Goal: Transaction & Acquisition: Purchase product/service

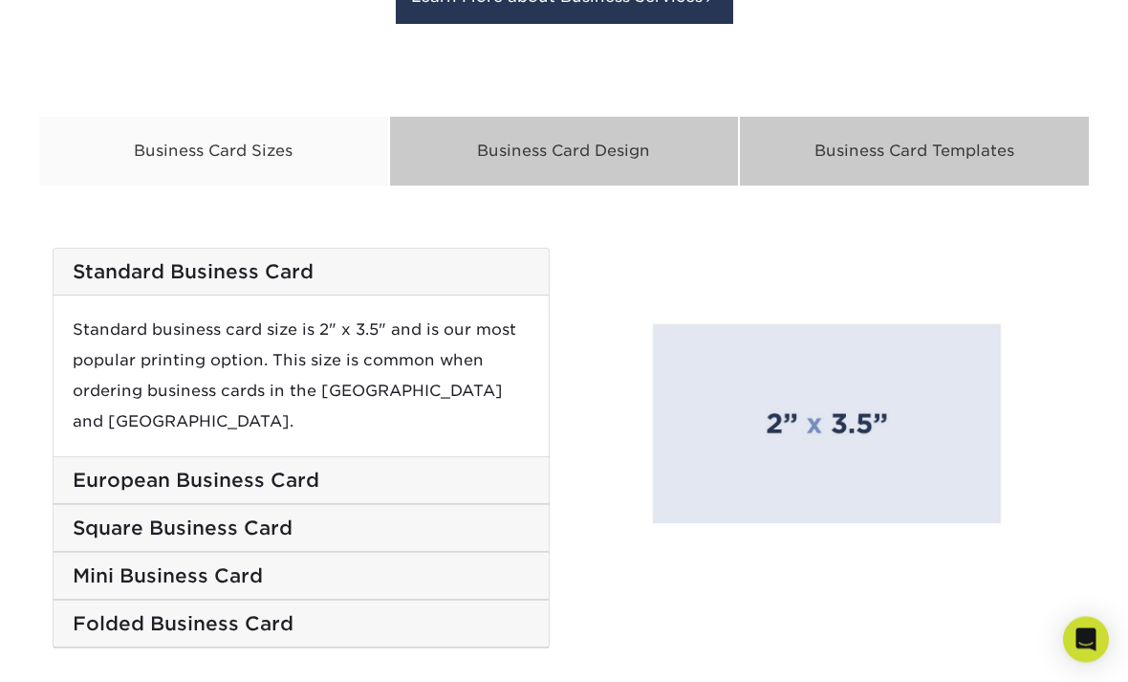
scroll to position [3095, 0]
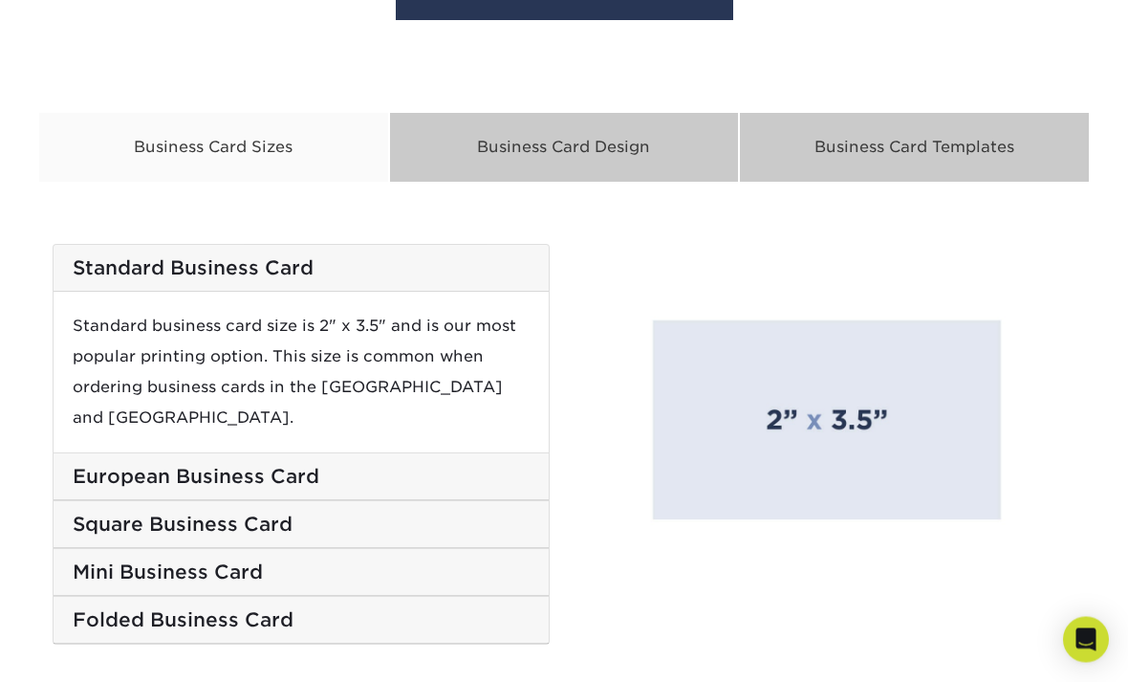
click at [405, 466] on h5 "European Business Card" at bounding box center [301, 477] width 457 height 23
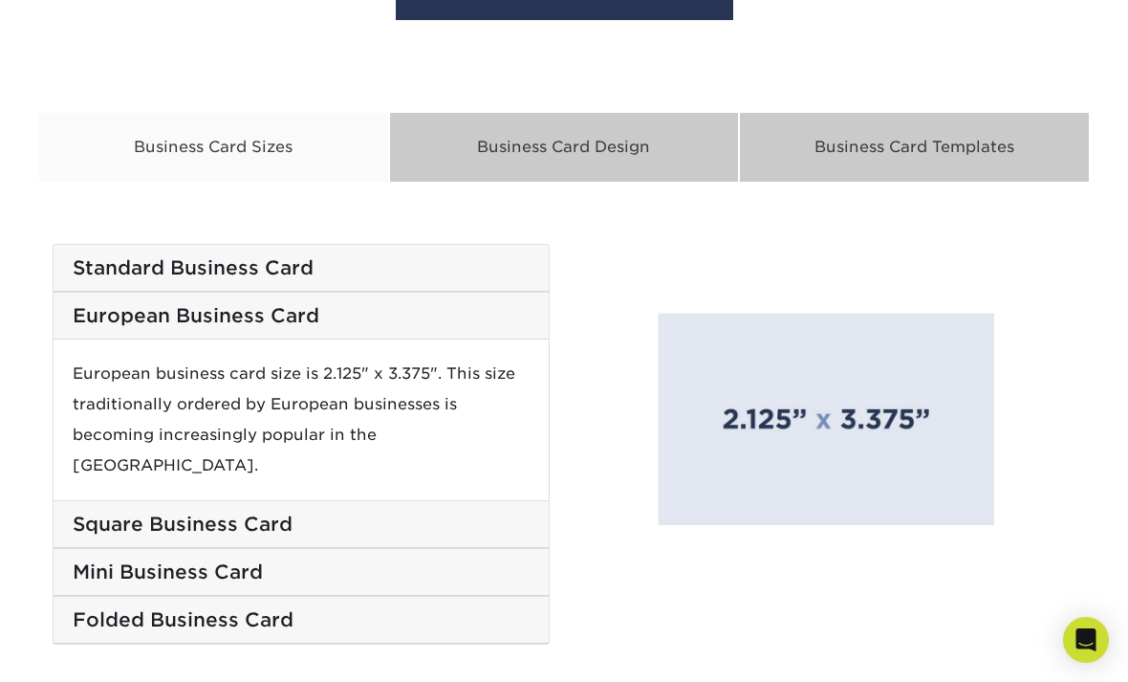
click at [427, 560] on h5 "Mini Business Card" at bounding box center [301, 571] width 457 height 23
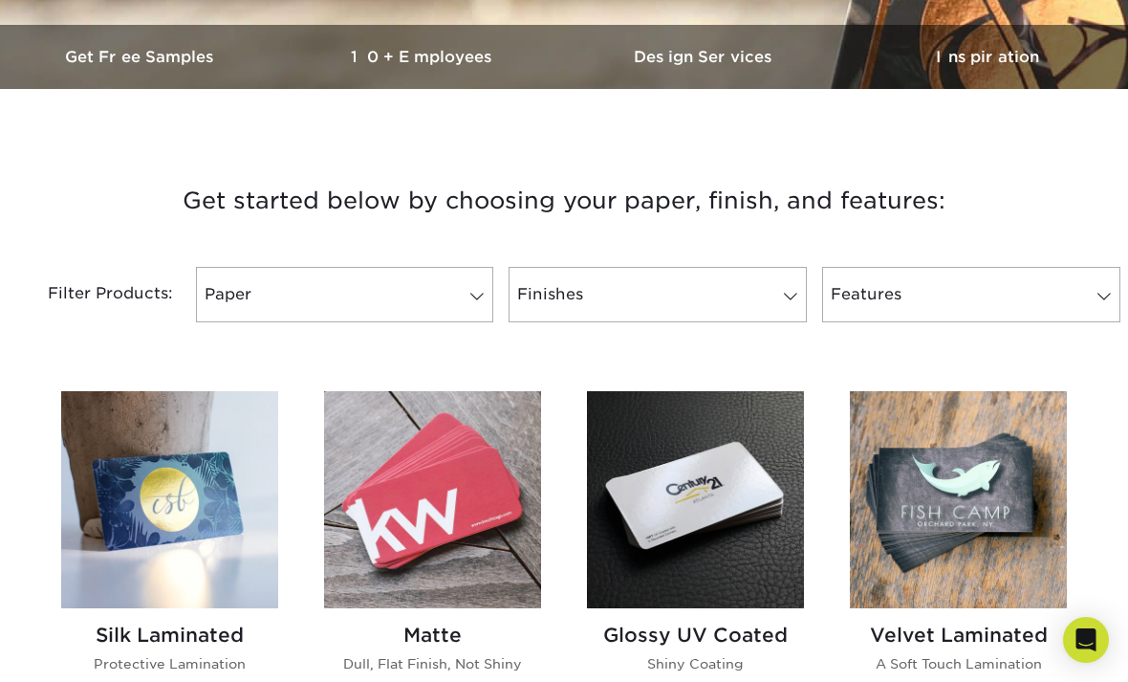
scroll to position [574, 0]
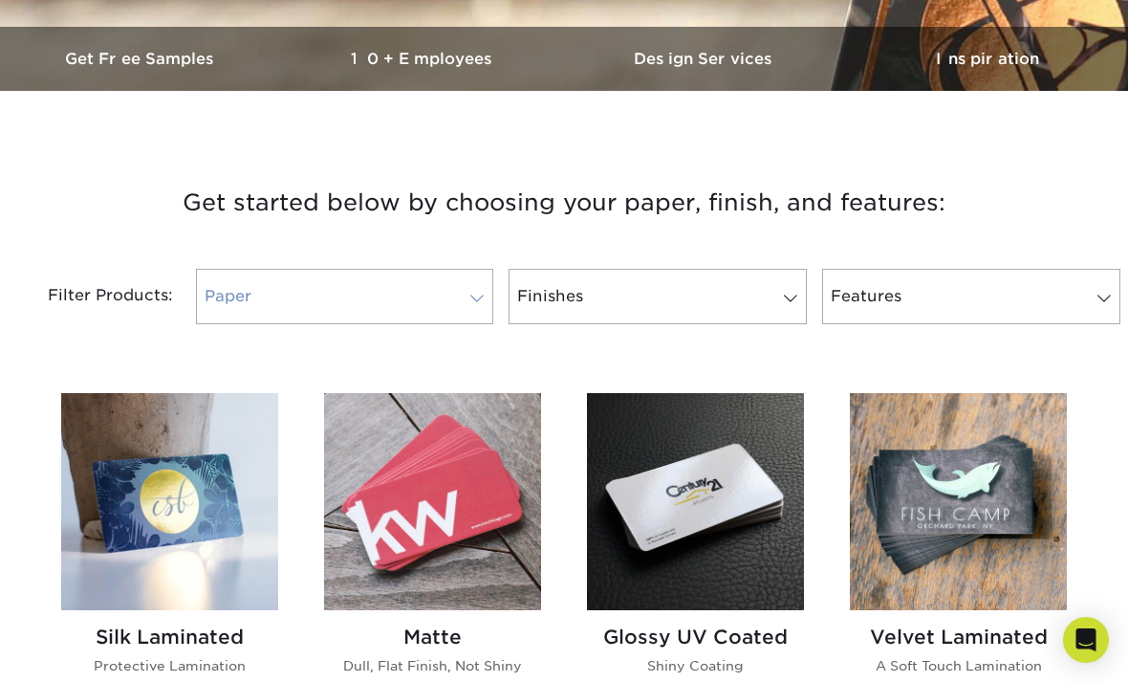
click at [467, 301] on span at bounding box center [477, 298] width 27 height 15
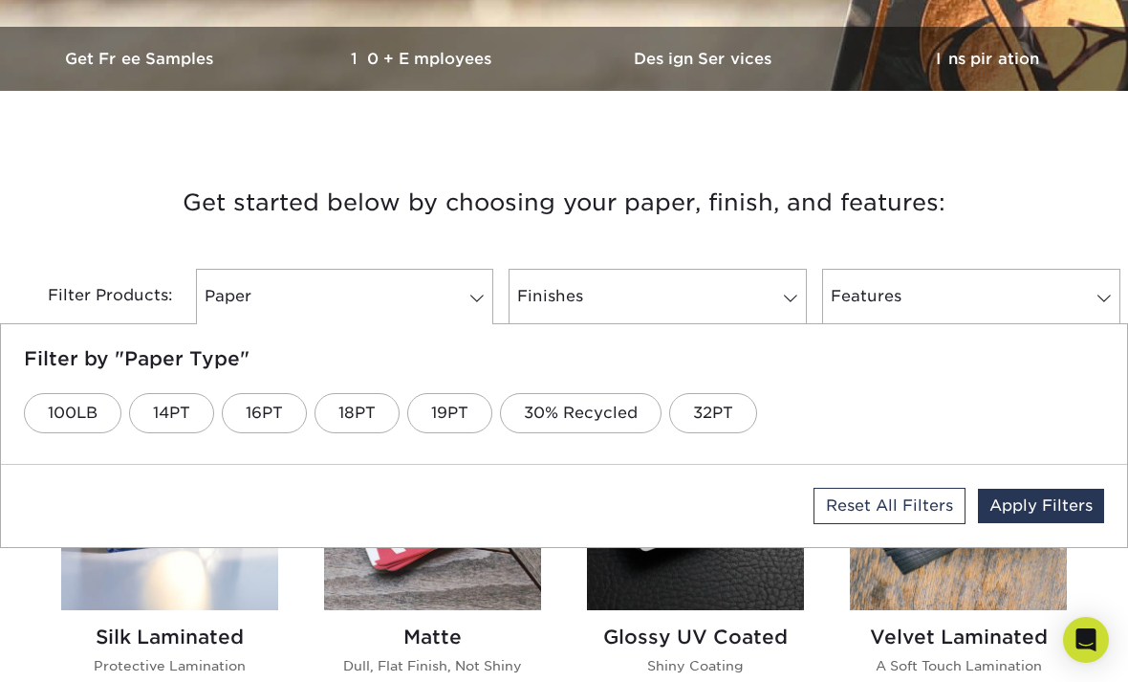
click at [768, 362] on h5 "Filter by "Paper Type"" at bounding box center [564, 358] width 1081 height 23
click at [794, 361] on h5 "Filter by "Paper Type"" at bounding box center [564, 358] width 1081 height 23
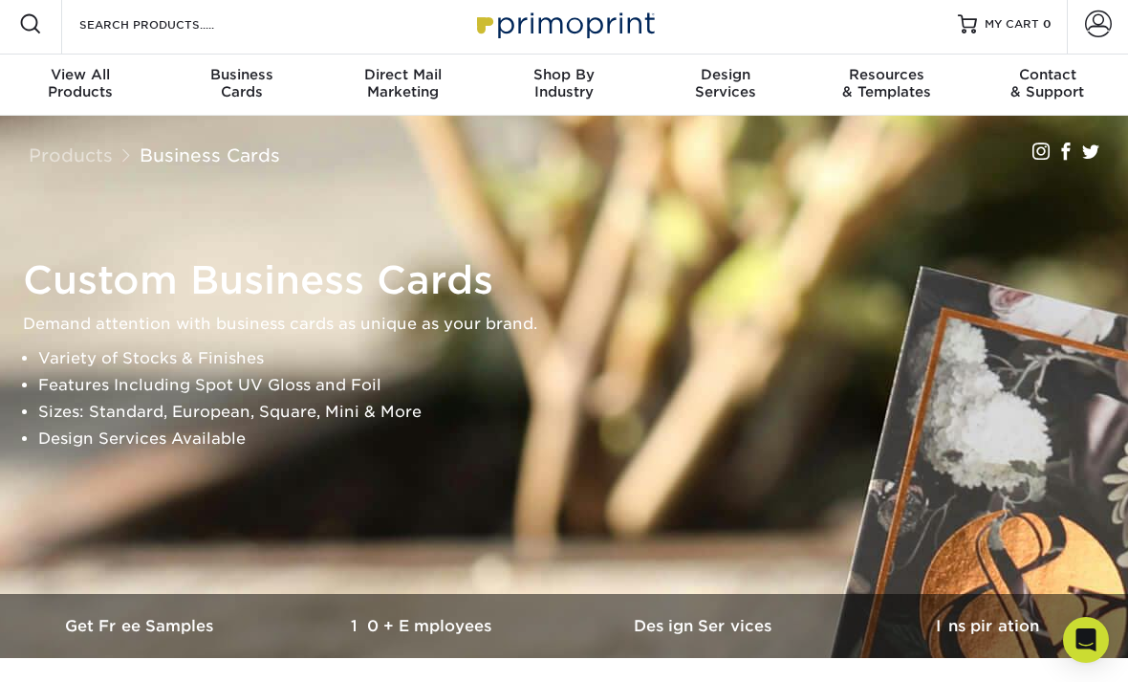
scroll to position [0, 0]
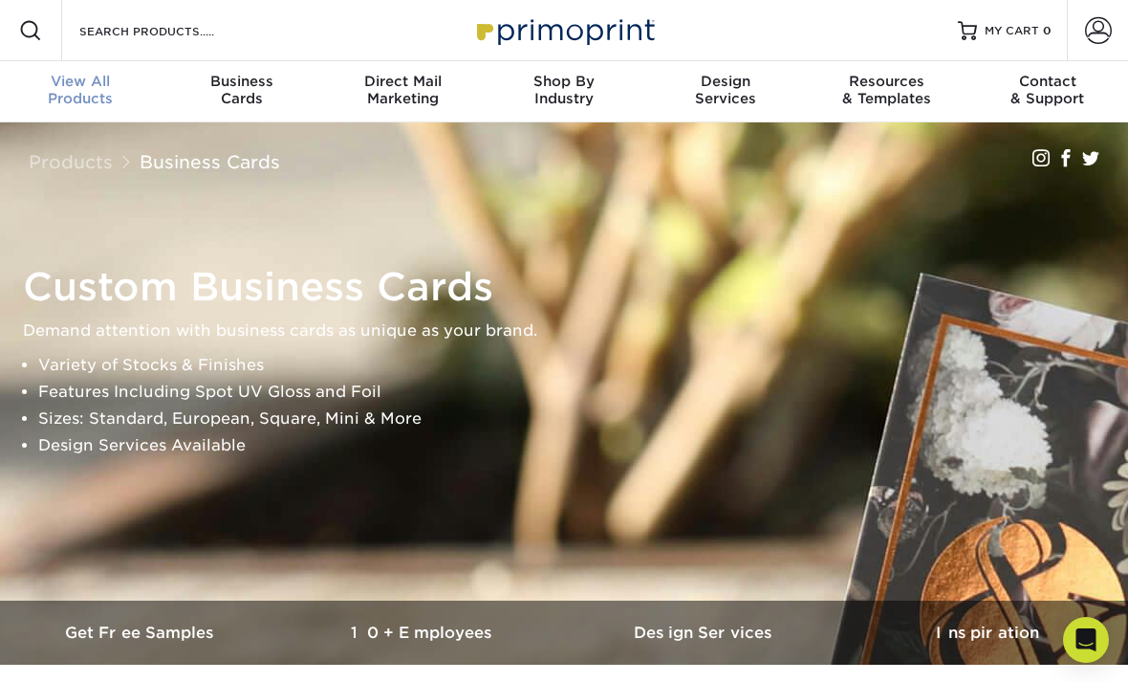
click at [92, 92] on div "View All Products" at bounding box center [81, 90] width 162 height 34
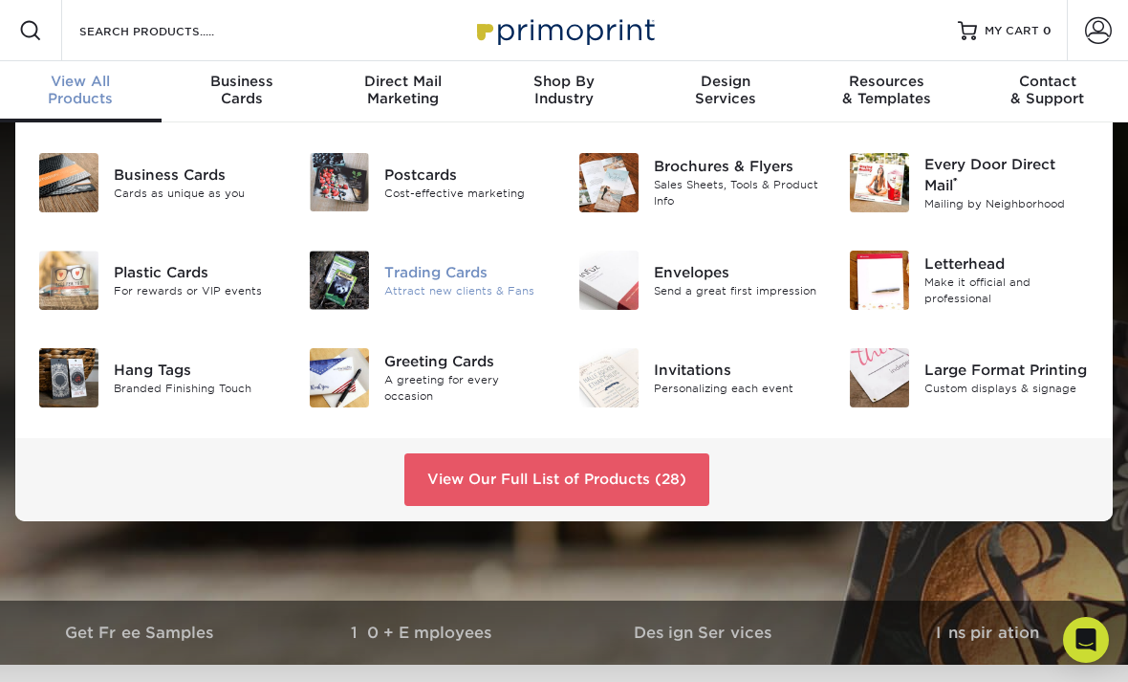
click at [493, 280] on div "Trading Cards" at bounding box center [466, 272] width 165 height 21
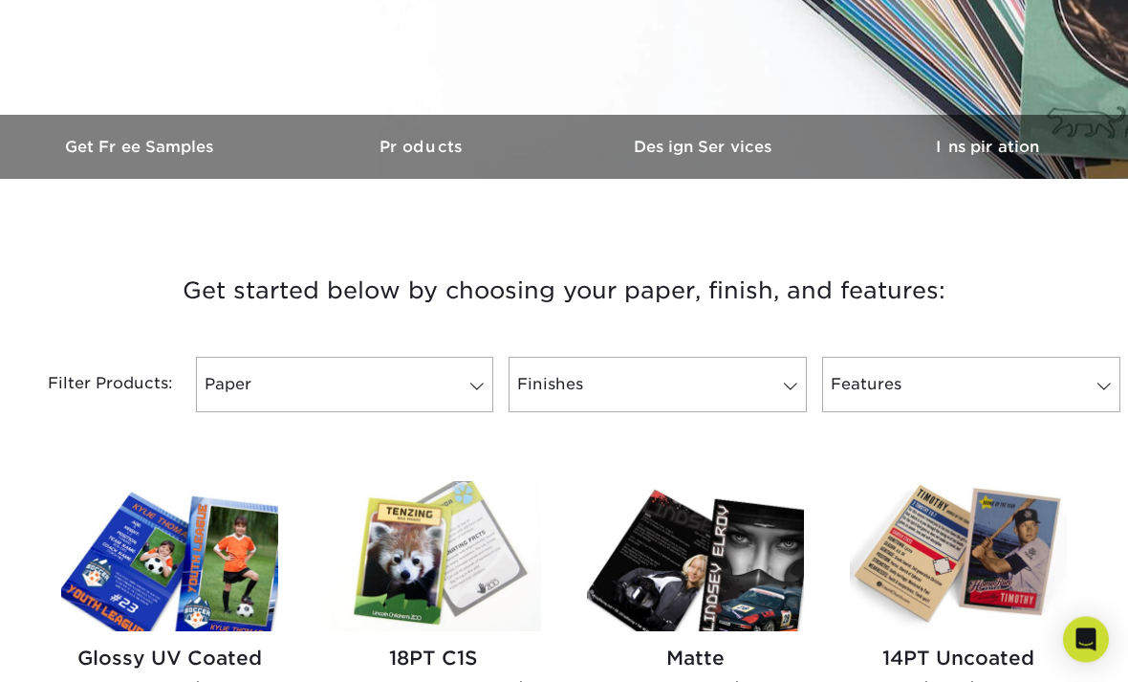
scroll to position [494, 0]
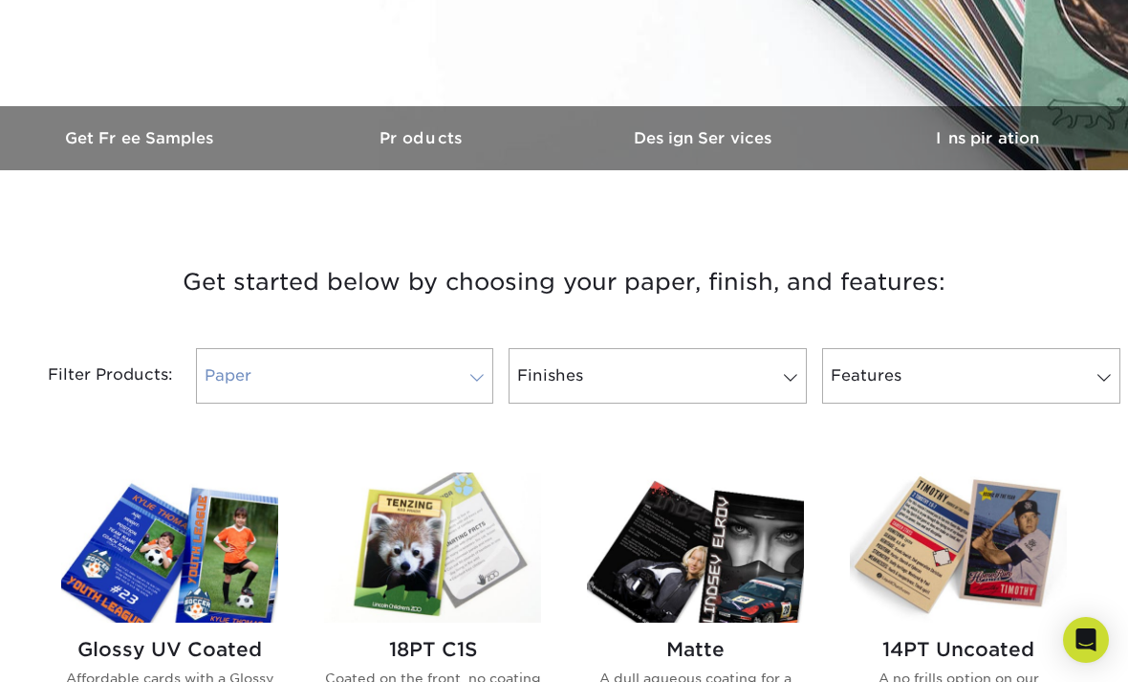
click at [478, 379] on span at bounding box center [477, 377] width 27 height 15
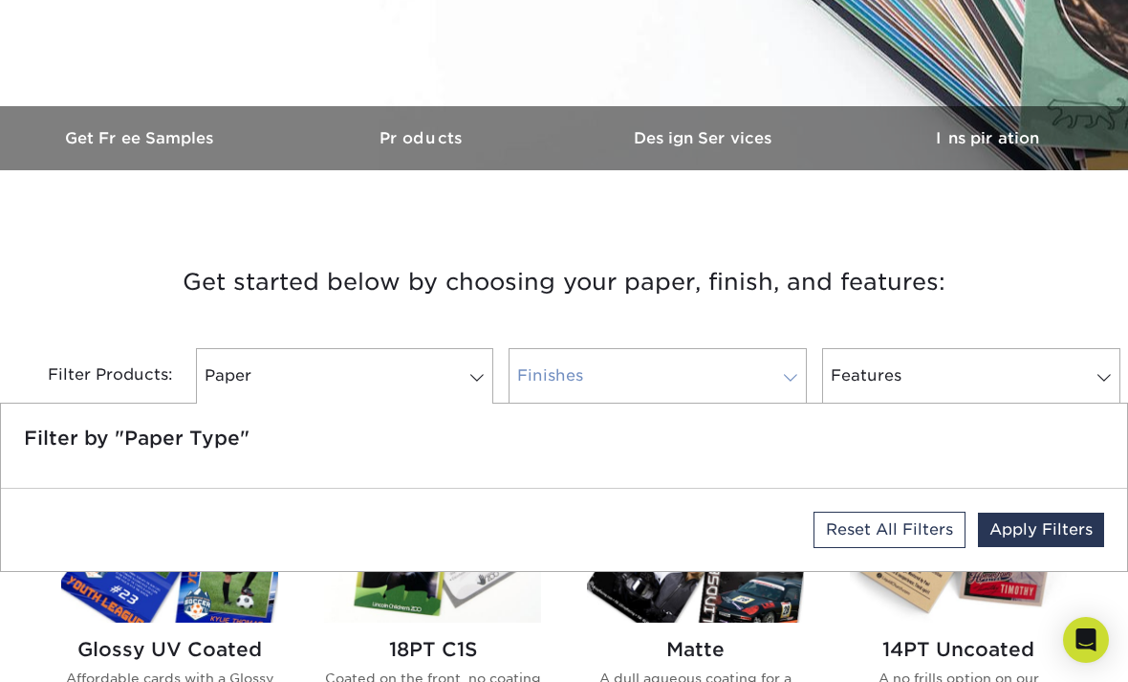
click at [730, 379] on link "Finishes" at bounding box center [658, 375] width 298 height 55
click at [923, 382] on link "Features" at bounding box center [971, 375] width 298 height 55
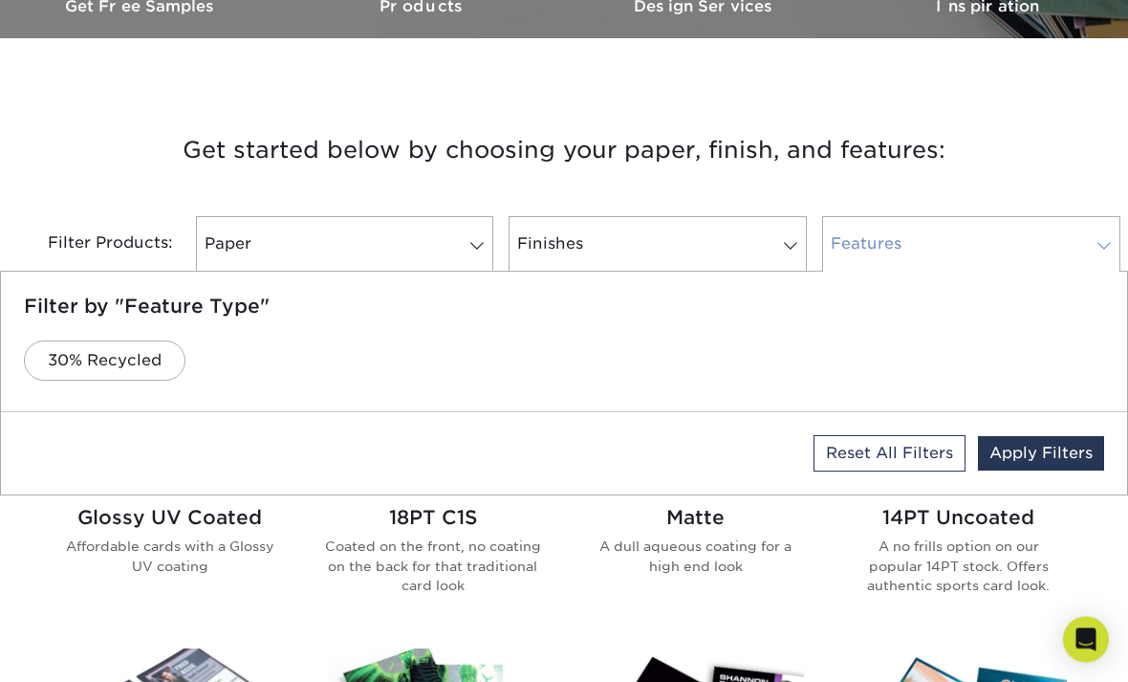
scroll to position [620, 0]
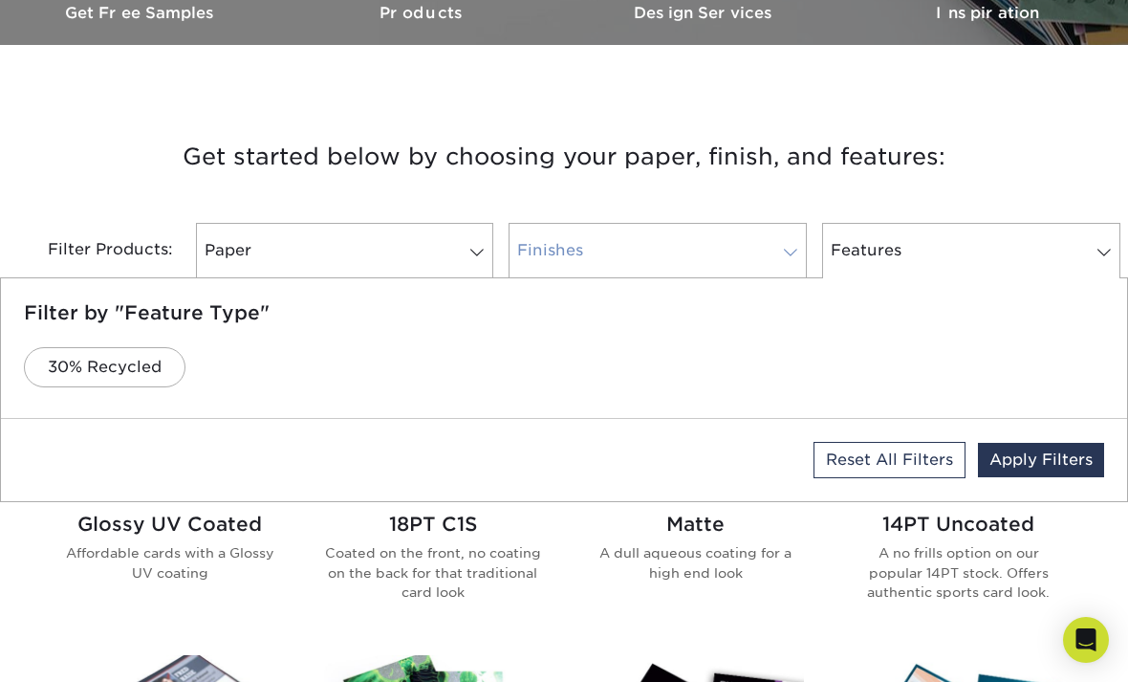
click at [706, 248] on link "Finishes" at bounding box center [658, 250] width 298 height 55
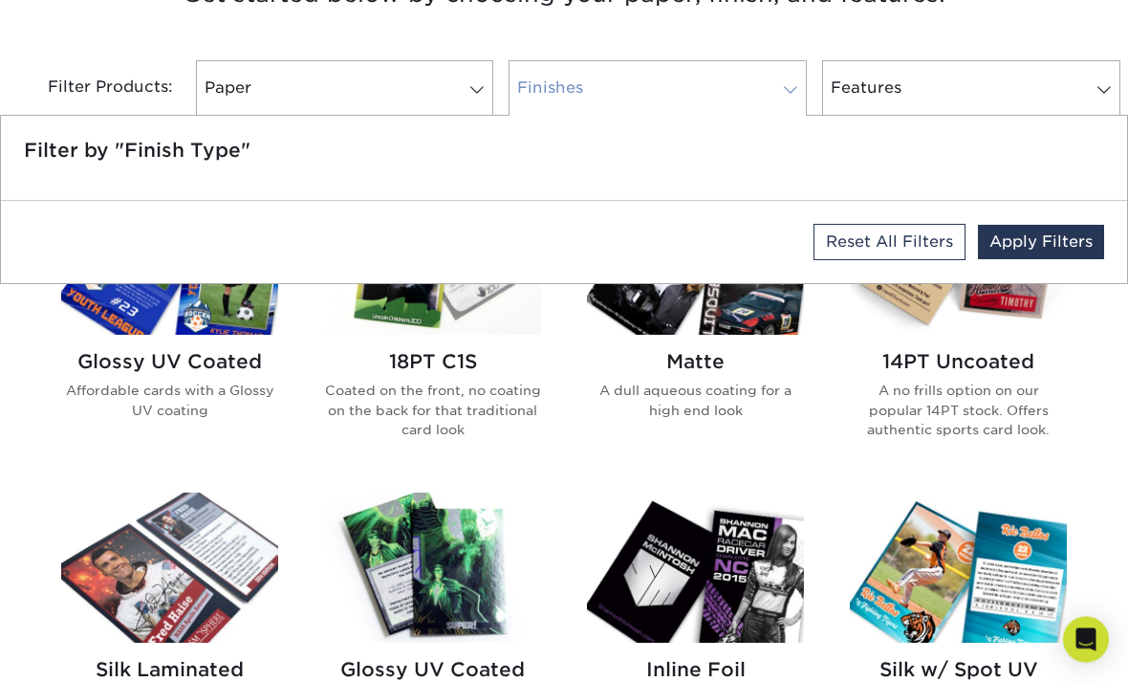
scroll to position [781, 0]
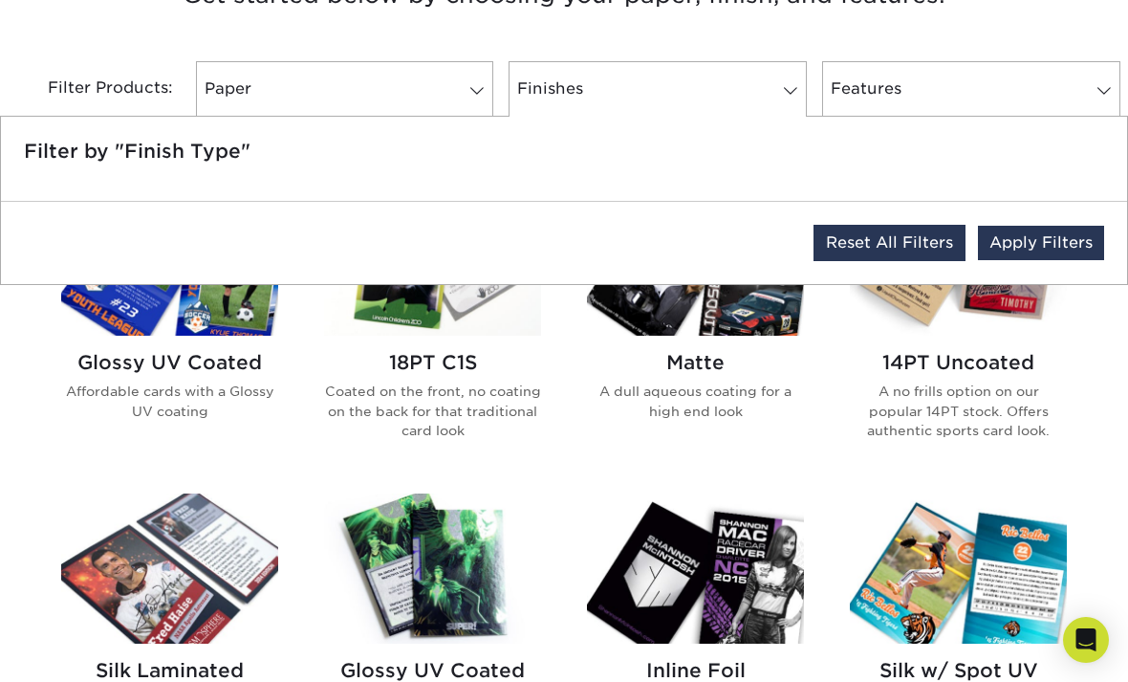
click at [901, 242] on link "Reset All Filters" at bounding box center [890, 243] width 152 height 36
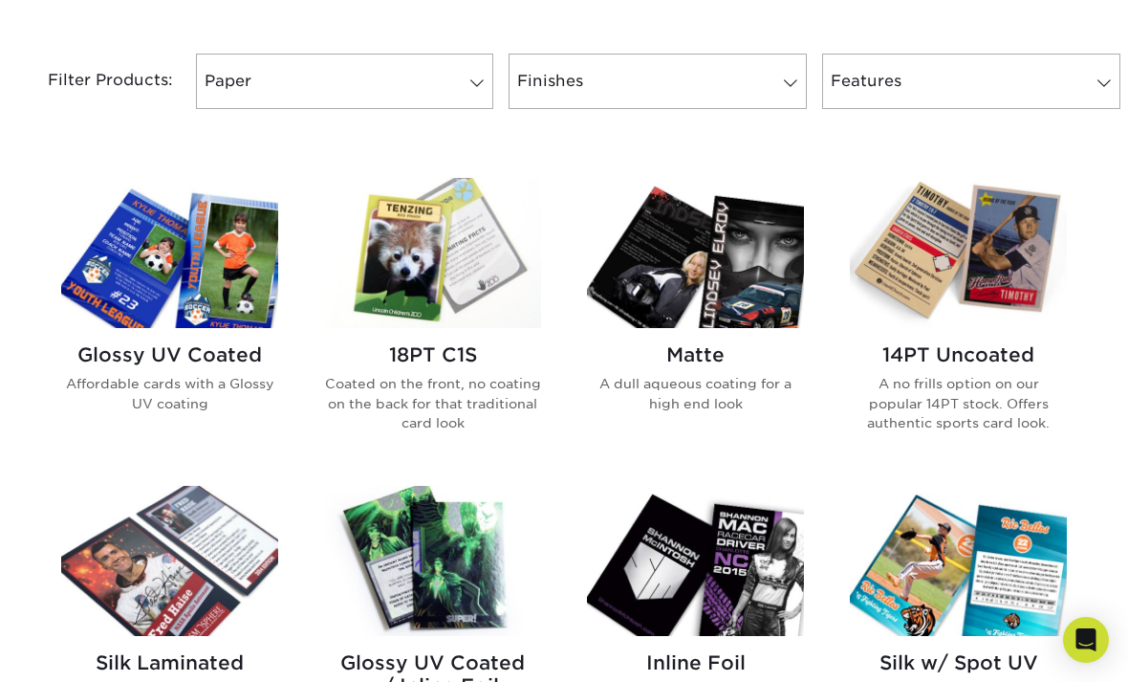
scroll to position [788, 0]
click at [245, 298] on img at bounding box center [169, 254] width 217 height 150
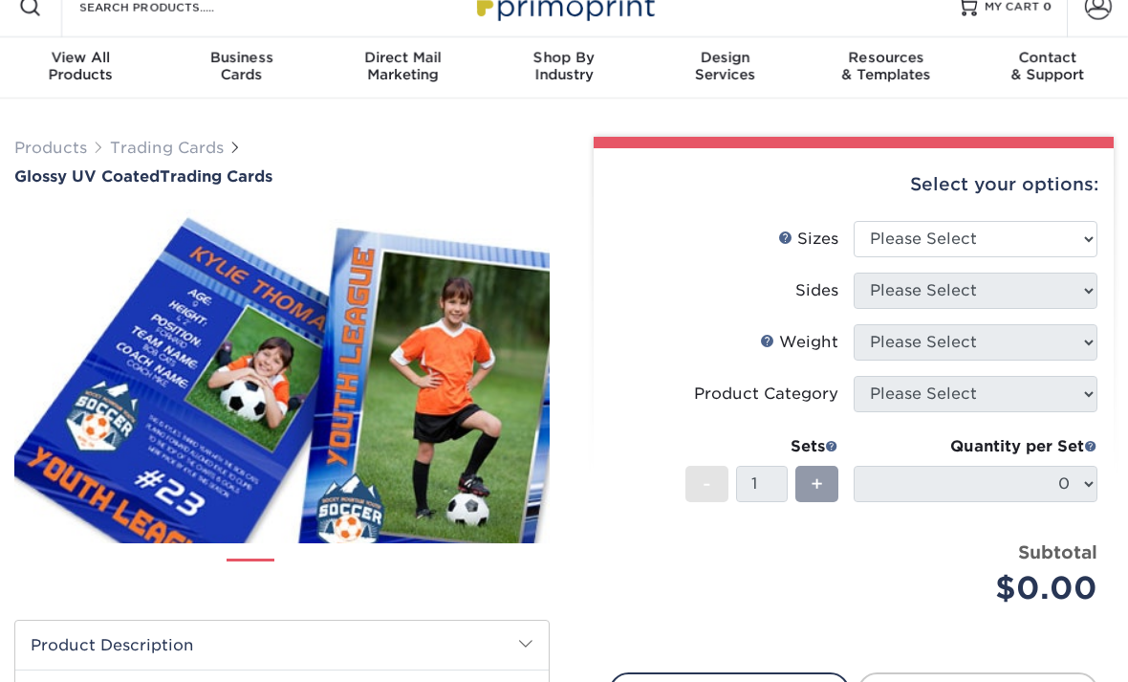
scroll to position [27, 0]
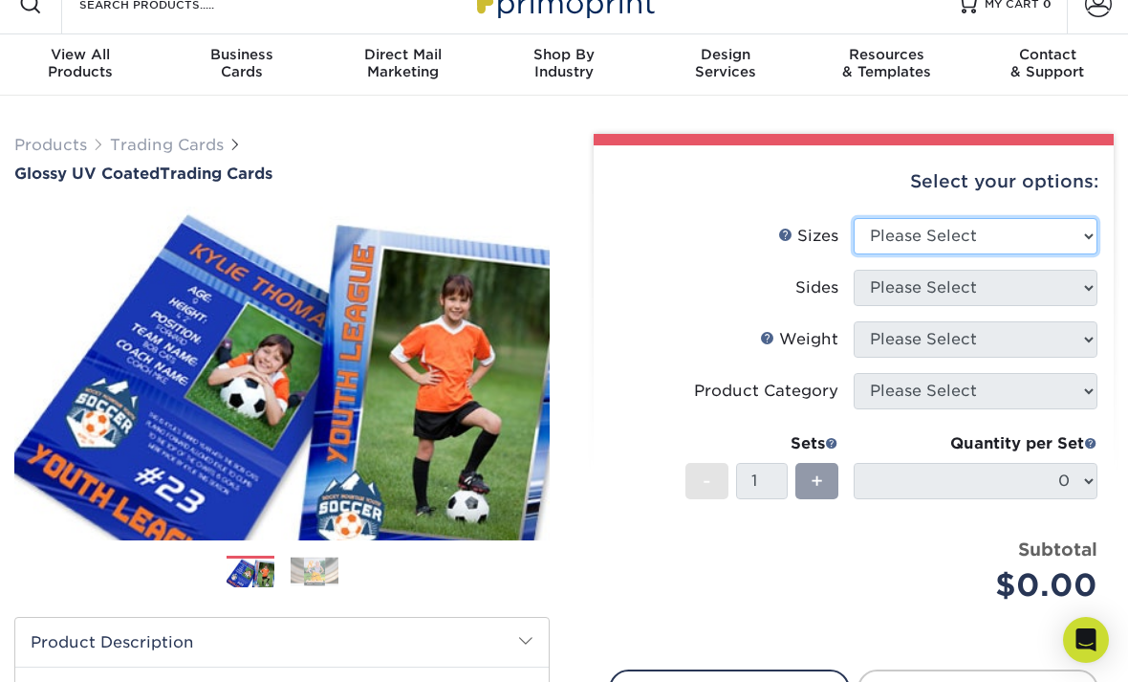
click at [1012, 236] on select "Please Select 2.5" x 3.5"" at bounding box center [976, 236] width 244 height 36
select select "2.50x3.50"
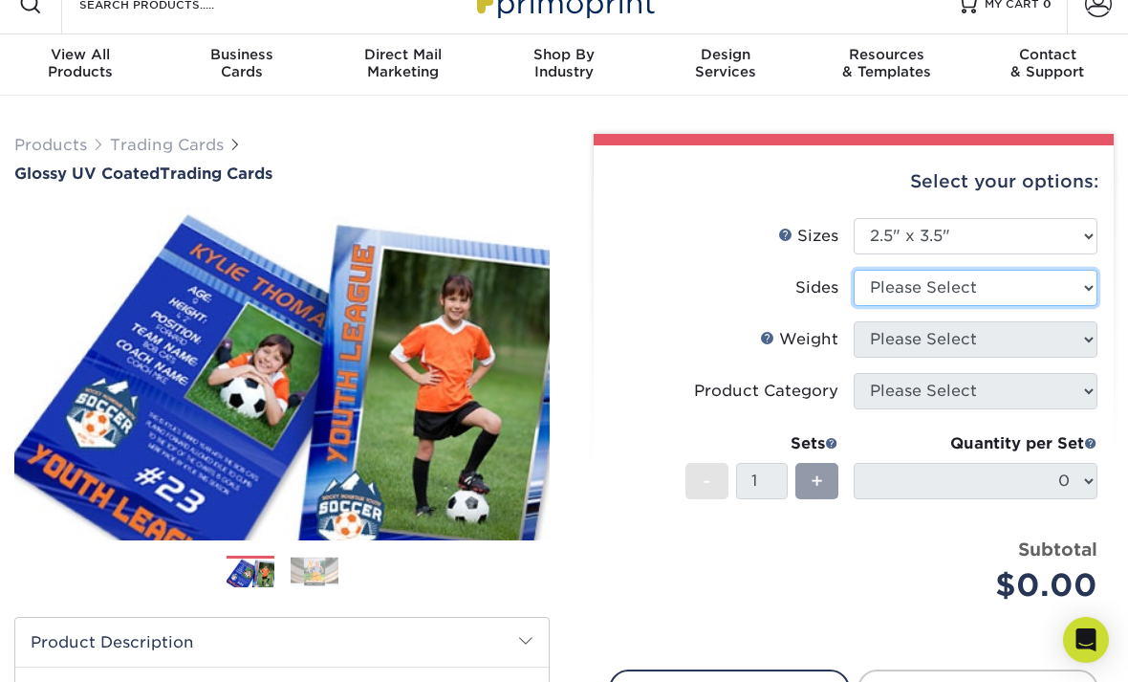
click at [992, 298] on select "Please Select Print Both Sides Print Front Only" at bounding box center [976, 288] width 244 height 36
select select "13abbda7-1d64-4f25-8bb2-c179b224825d"
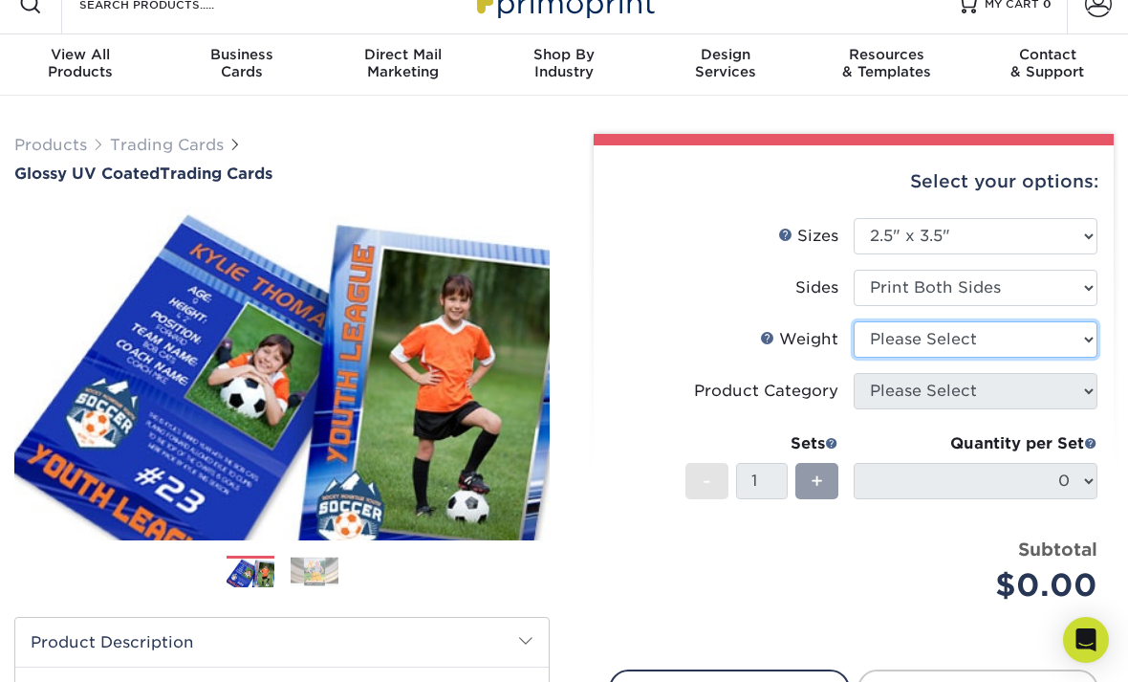
click at [987, 340] on select "Please Select 16PT 14PT 18PT C1S" at bounding box center [976, 339] width 244 height 36
select select "14PT"
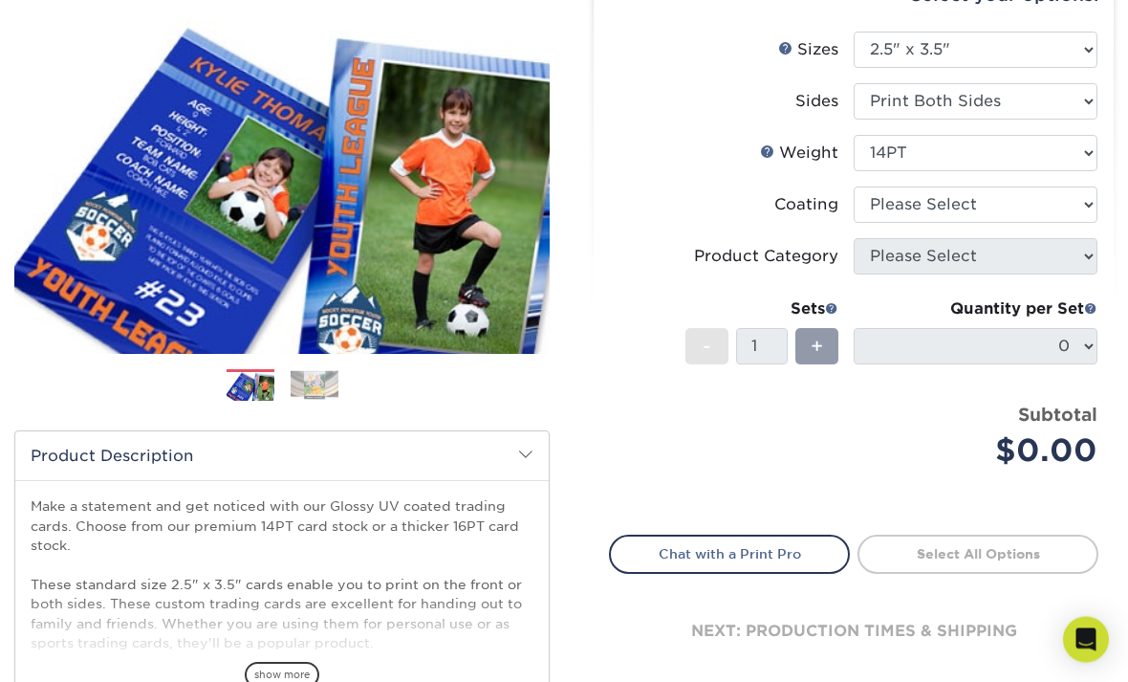
scroll to position [223, 0]
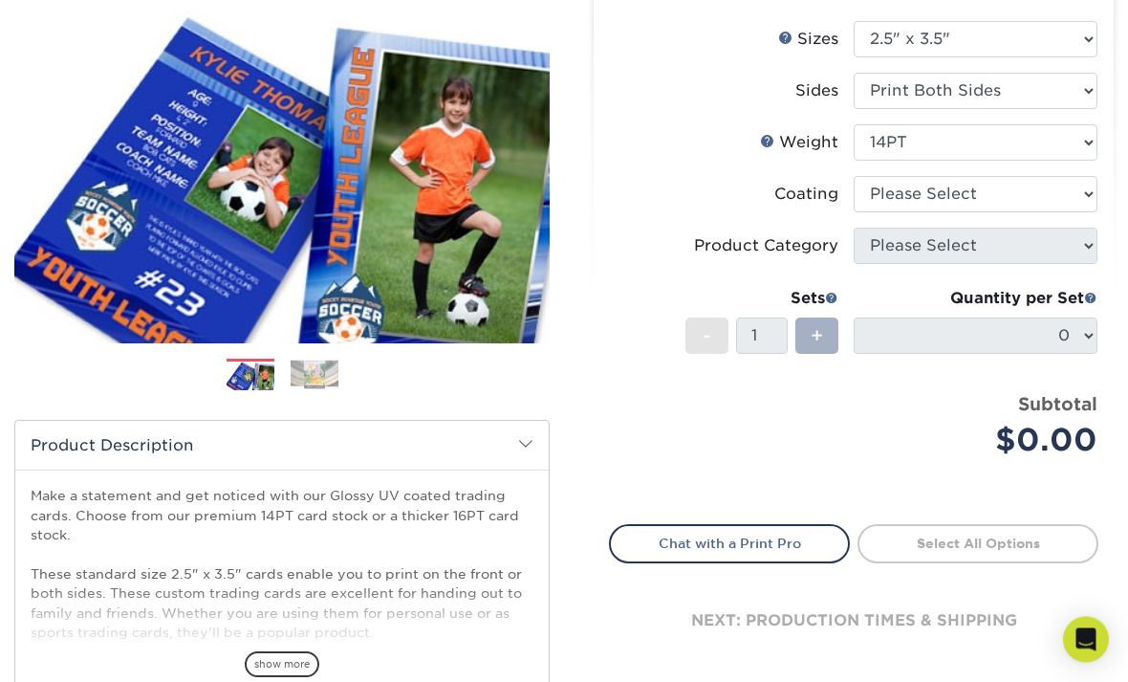
click at [821, 338] on span "+" at bounding box center [817, 336] width 12 height 29
click at [821, 330] on span "+" at bounding box center [817, 336] width 12 height 29
click at [816, 336] on span "+" at bounding box center [817, 336] width 12 height 29
click at [821, 329] on span "+" at bounding box center [817, 336] width 12 height 29
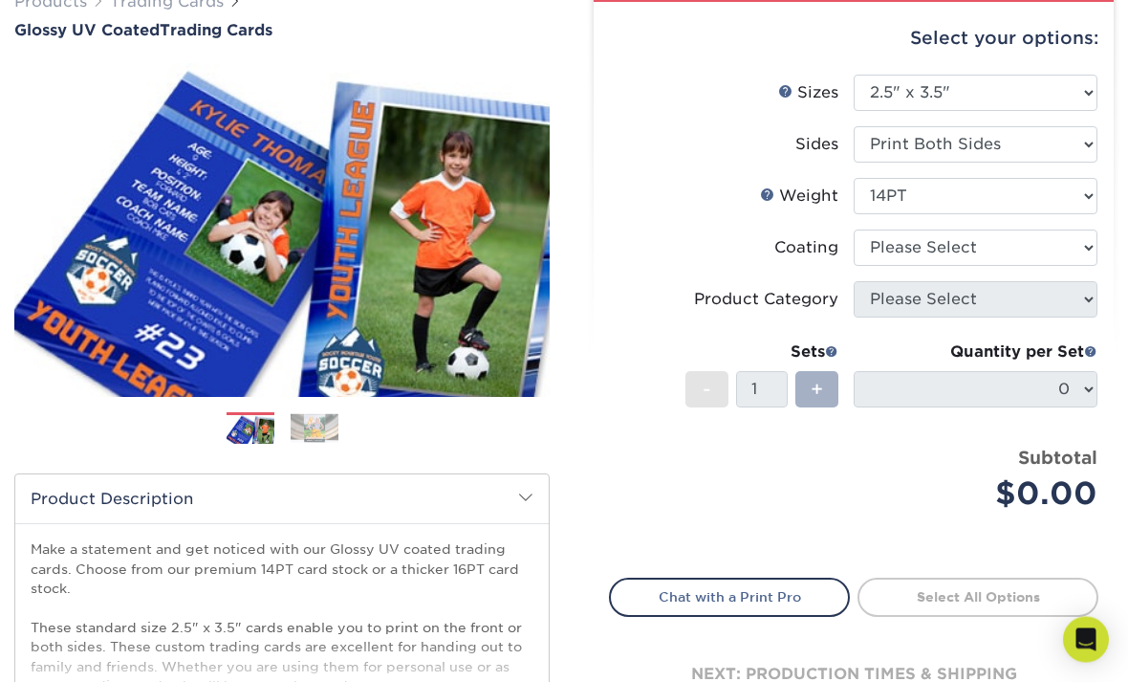
scroll to position [155, 0]
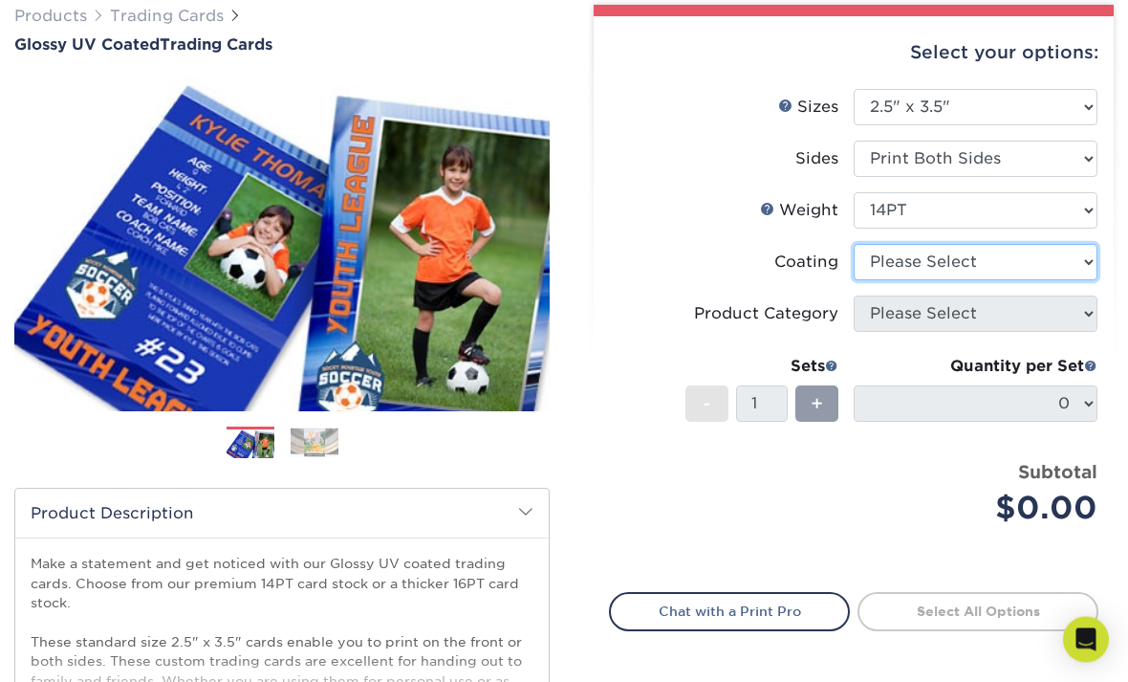
click at [983, 259] on select at bounding box center [976, 263] width 244 height 36
select select "ae367451-b2b8-45df-a344-0f05b6a12993"
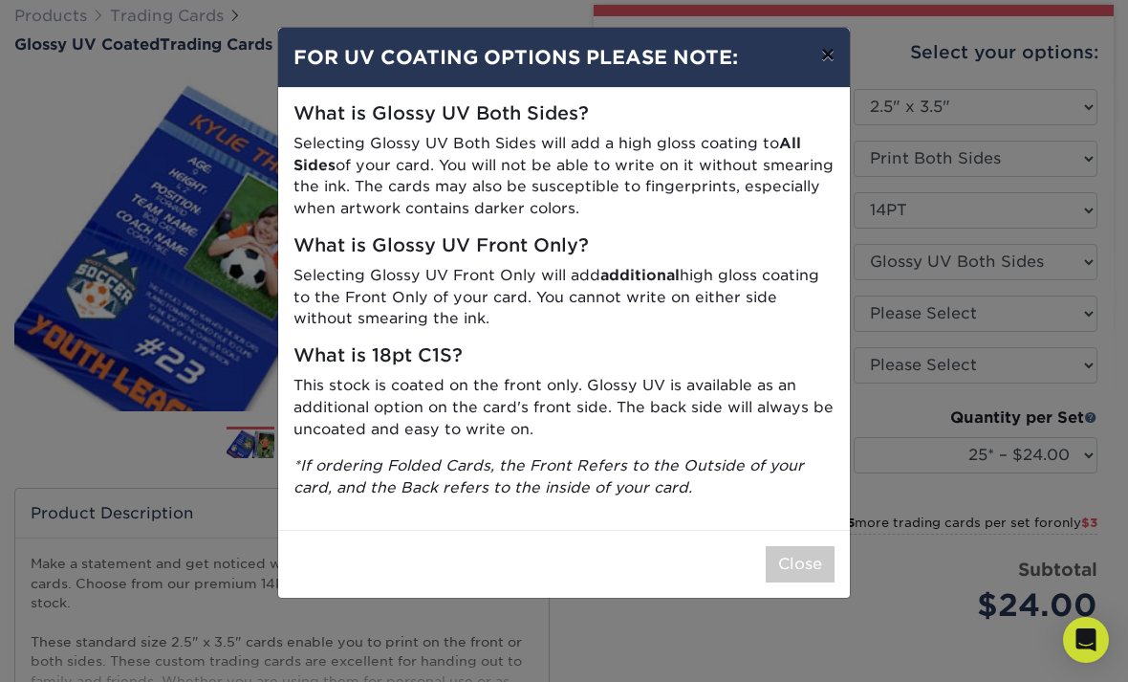
click at [836, 59] on button "×" at bounding box center [828, 55] width 44 height 54
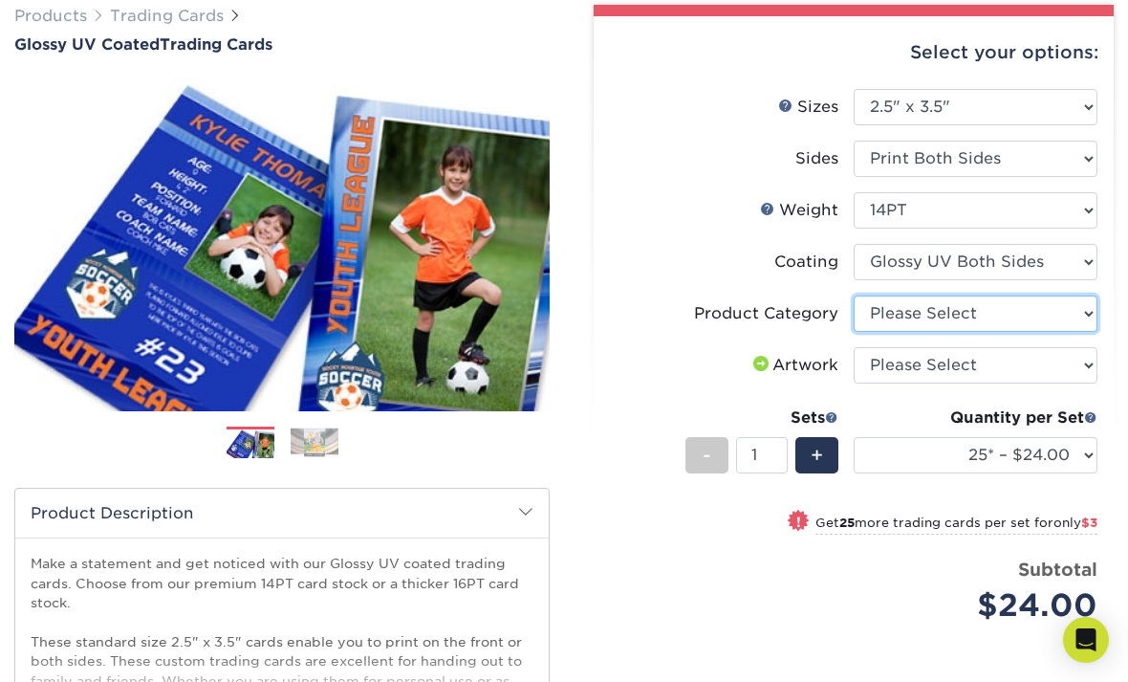
click at [1056, 316] on select "Please Select Trading Cards" at bounding box center [976, 314] width 244 height 36
select select "c2f9bce9-36c2-409d-b101-c29d9d031e18"
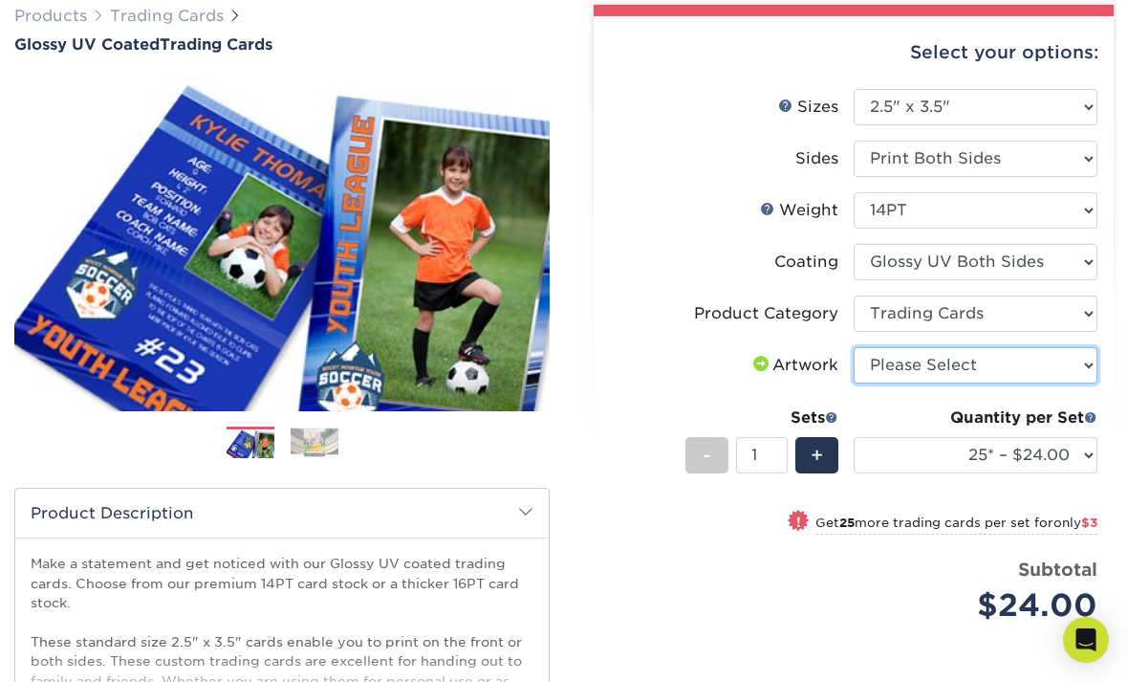
click at [1062, 366] on select "Please Select I will upload files I need a design - $100" at bounding box center [976, 365] width 244 height 36
select select "upload"
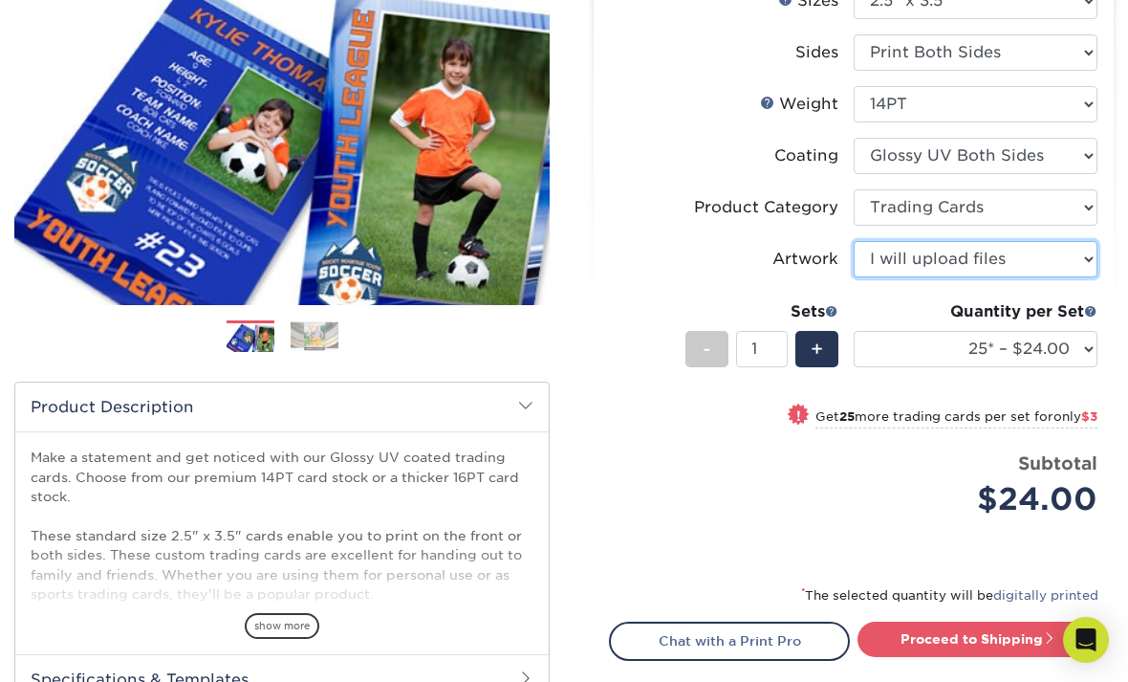
scroll to position [262, 0]
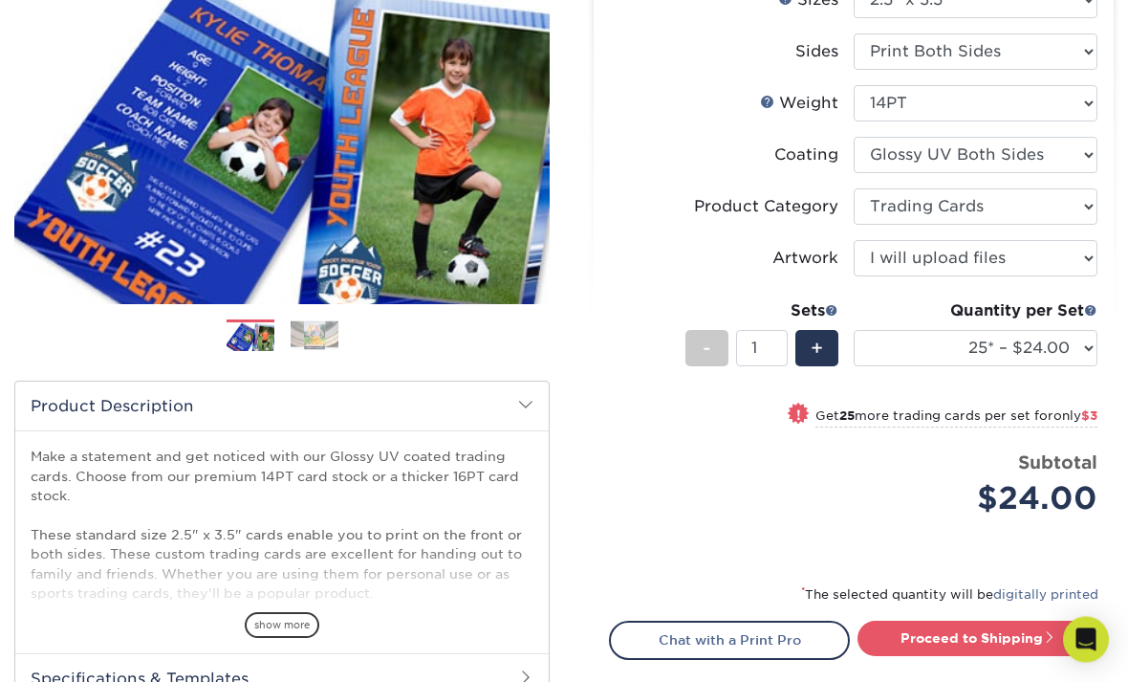
click at [1078, 416] on span "only $3" at bounding box center [1076, 416] width 44 height 14
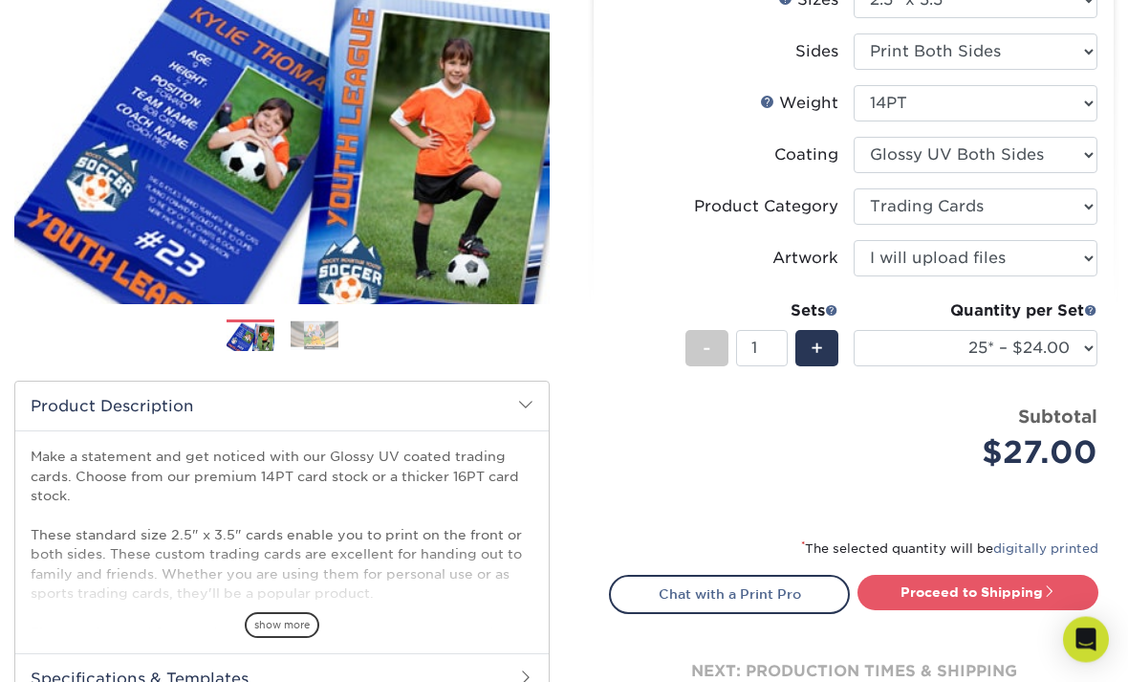
select select "50* – $27.00"
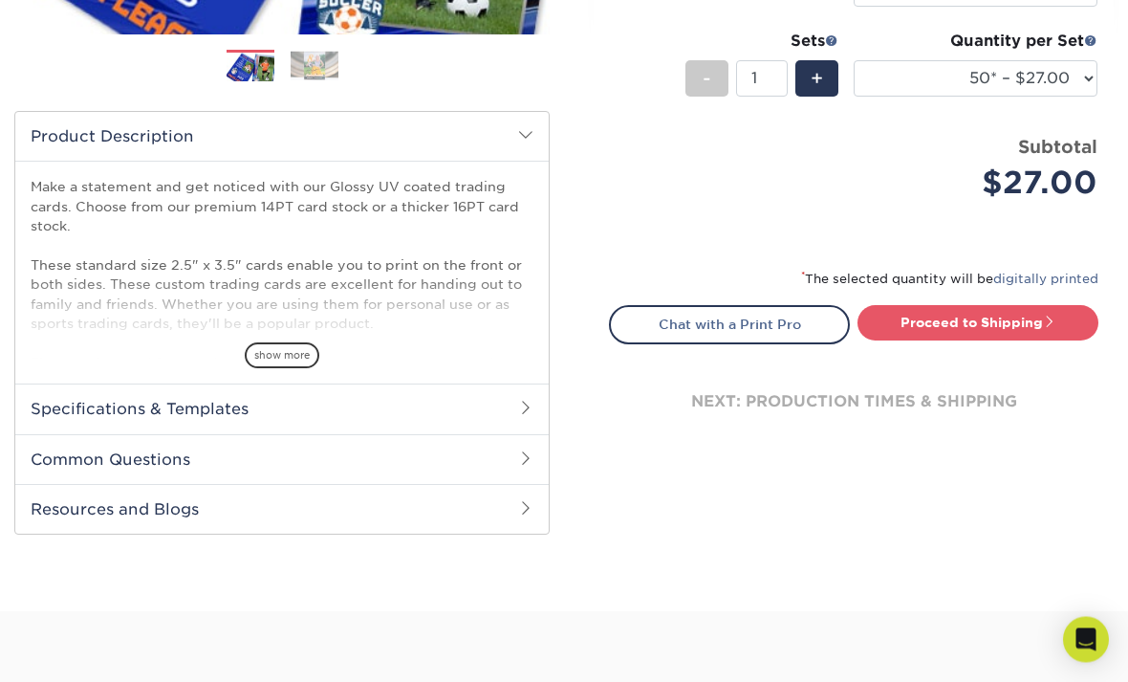
scroll to position [533, 0]
click at [289, 359] on span "show more" at bounding box center [282, 355] width 75 height 26
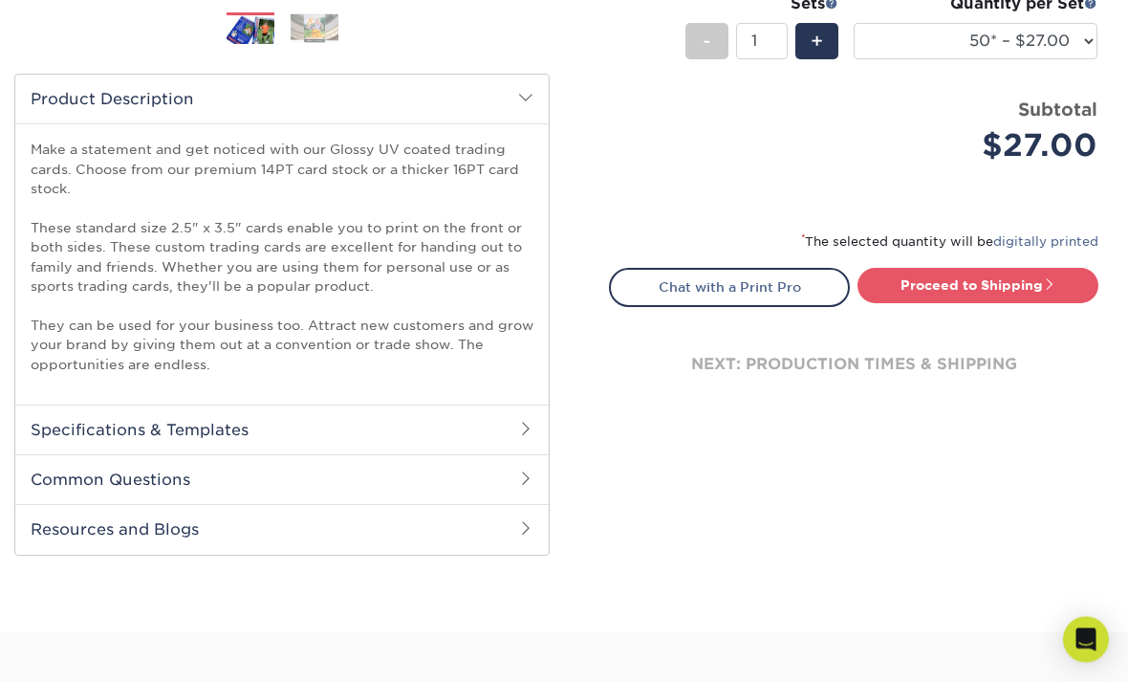
click at [471, 430] on h2 "Specifications & Templates" at bounding box center [282, 430] width 534 height 50
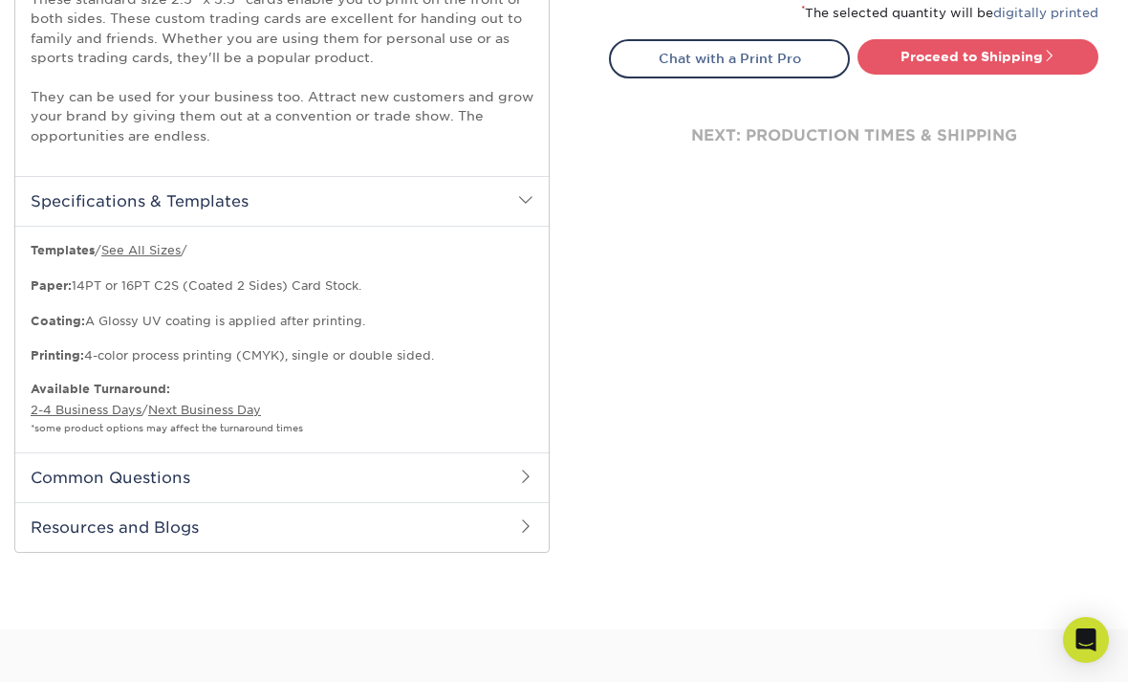
scroll to position [810, 0]
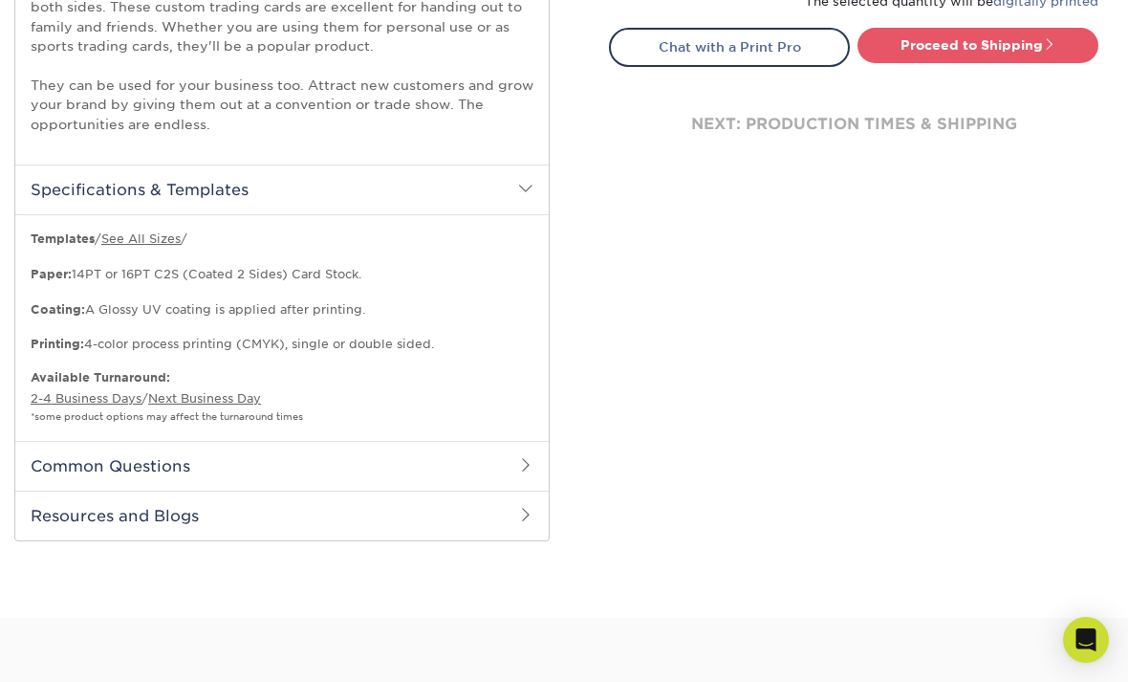
click at [516, 456] on h2 "Common Questions" at bounding box center [282, 466] width 534 height 50
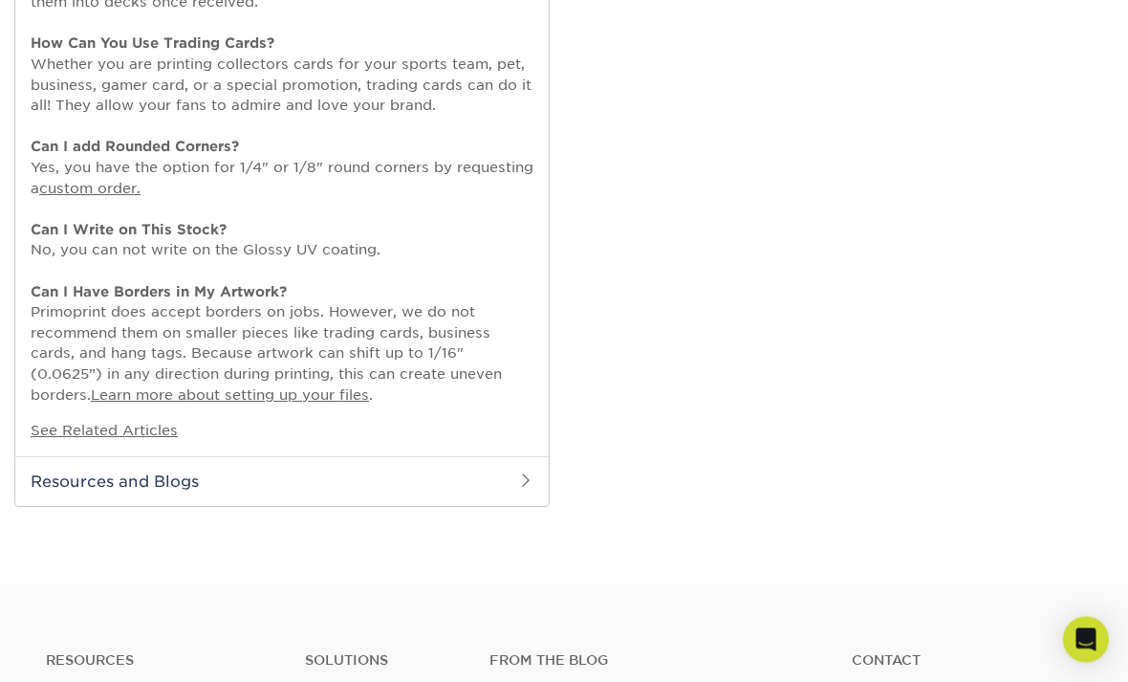
scroll to position [1367, 0]
click at [514, 465] on h2 "Resources and Blogs" at bounding box center [282, 481] width 534 height 50
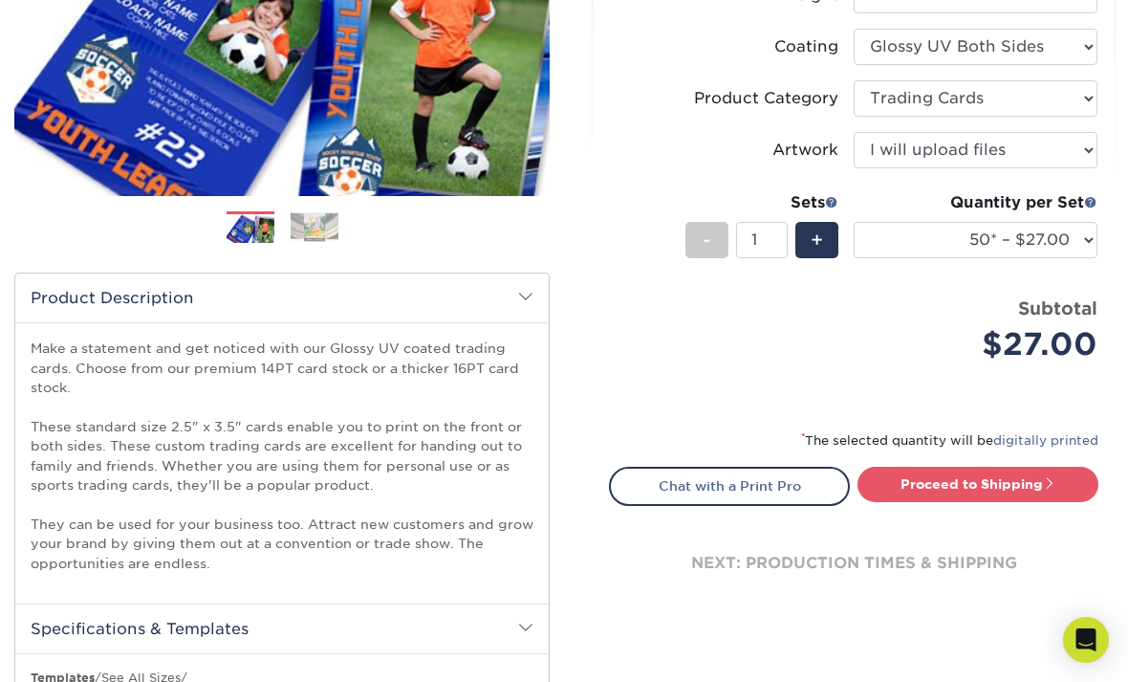
scroll to position [370, 0]
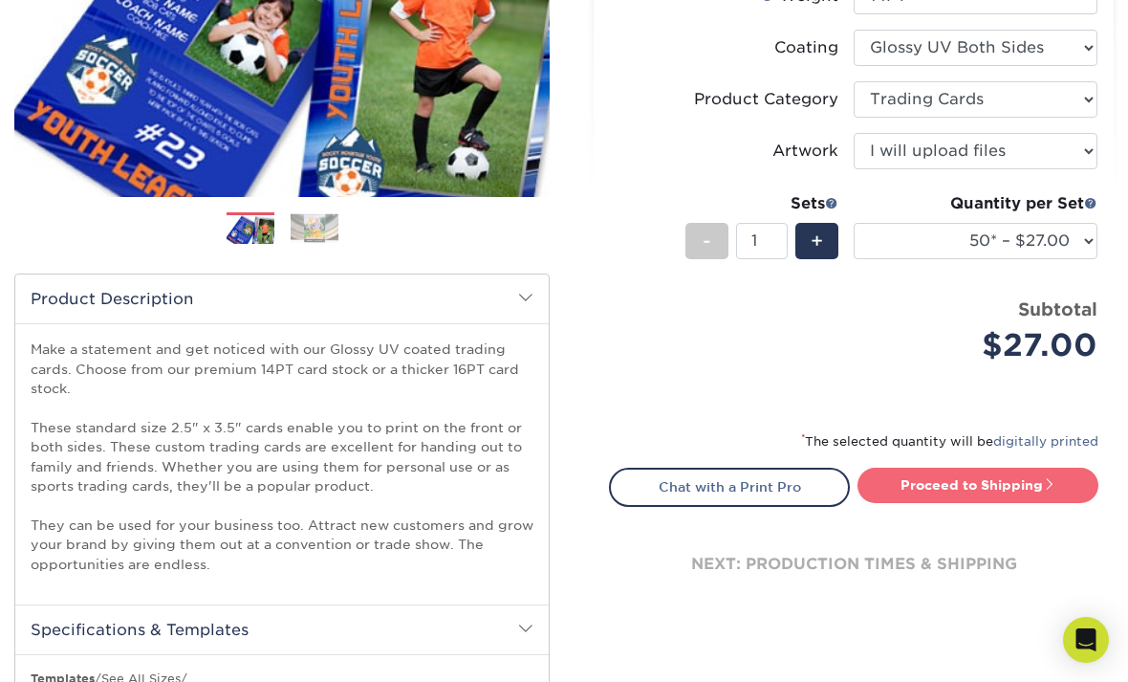
click at [960, 487] on link "Proceed to Shipping" at bounding box center [978, 485] width 241 height 34
type input "Set 1"
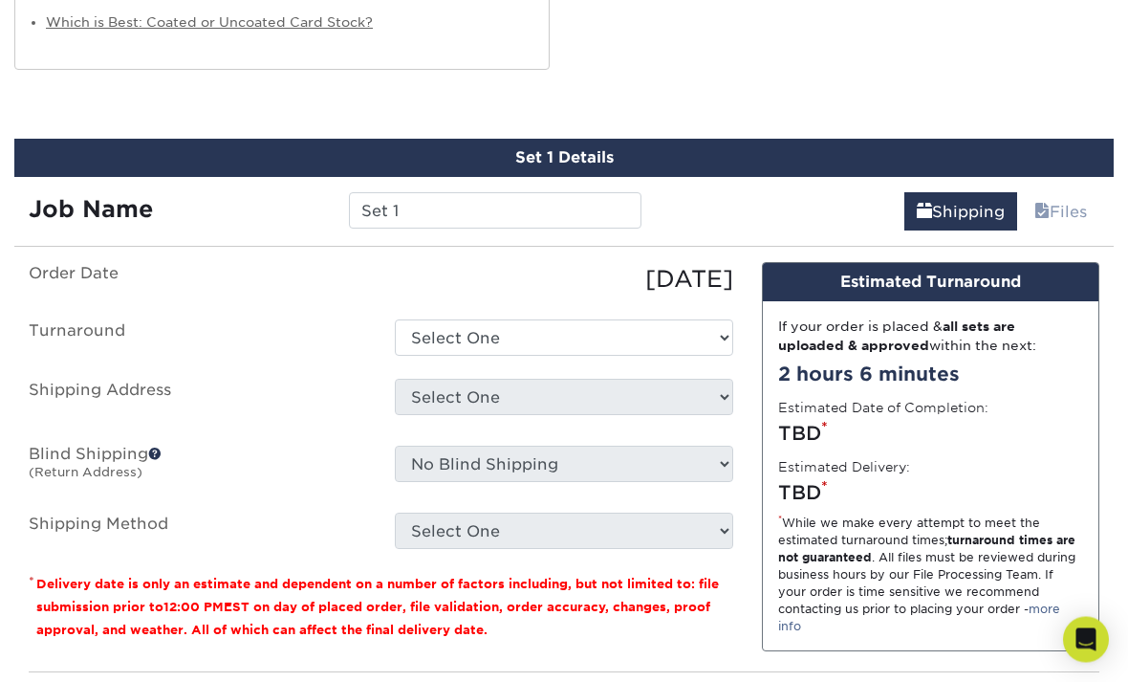
scroll to position [2164, 0]
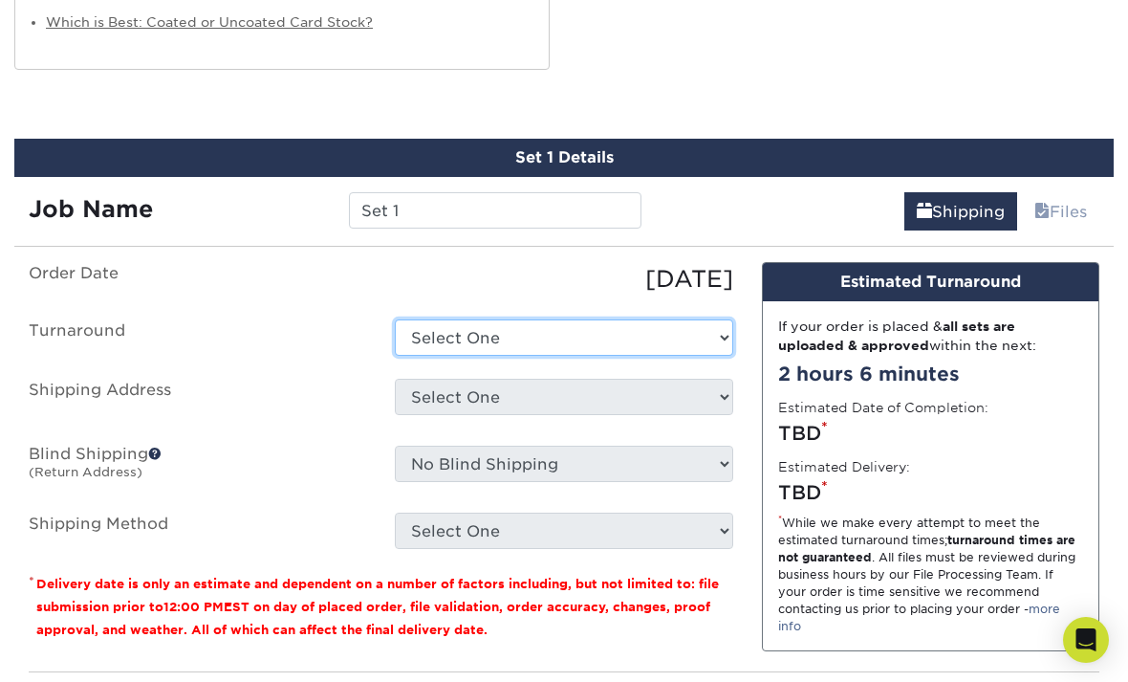
click at [711, 319] on select "Select One 2-4 Business Days 2 Day Next Business Day" at bounding box center [564, 337] width 338 height 36
select select "bac56d6d-22d2-433e-bf63-2b748b4027be"
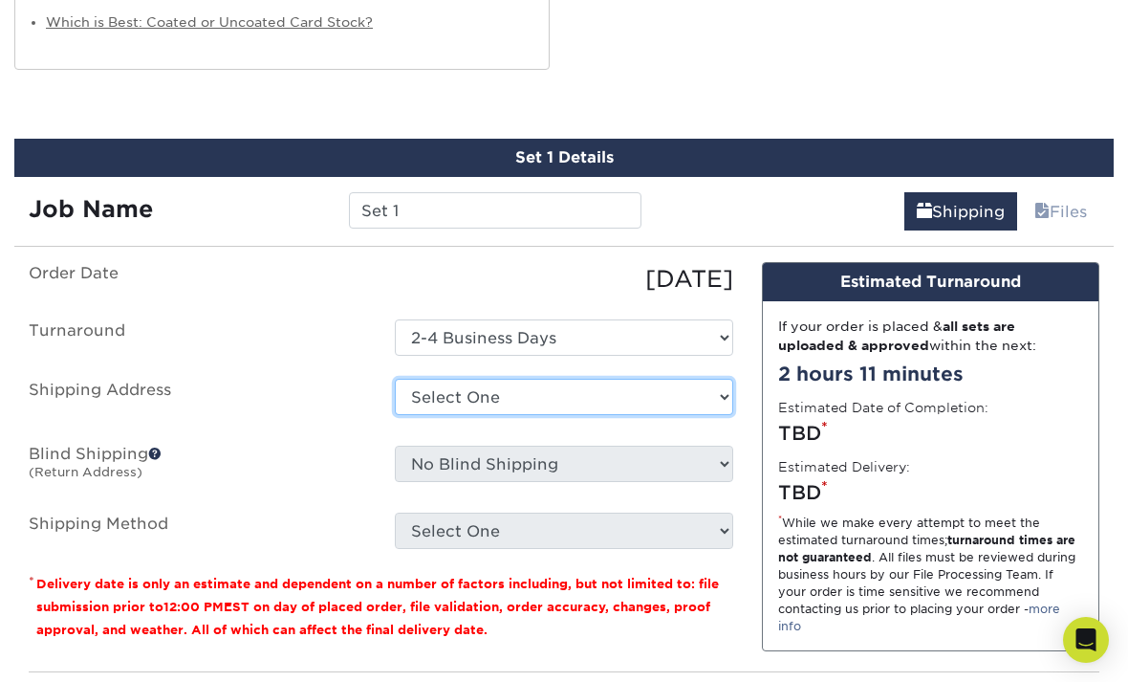
click at [696, 379] on select "Select One + Add New Address - Login" at bounding box center [564, 397] width 338 height 36
select select "newaddress"
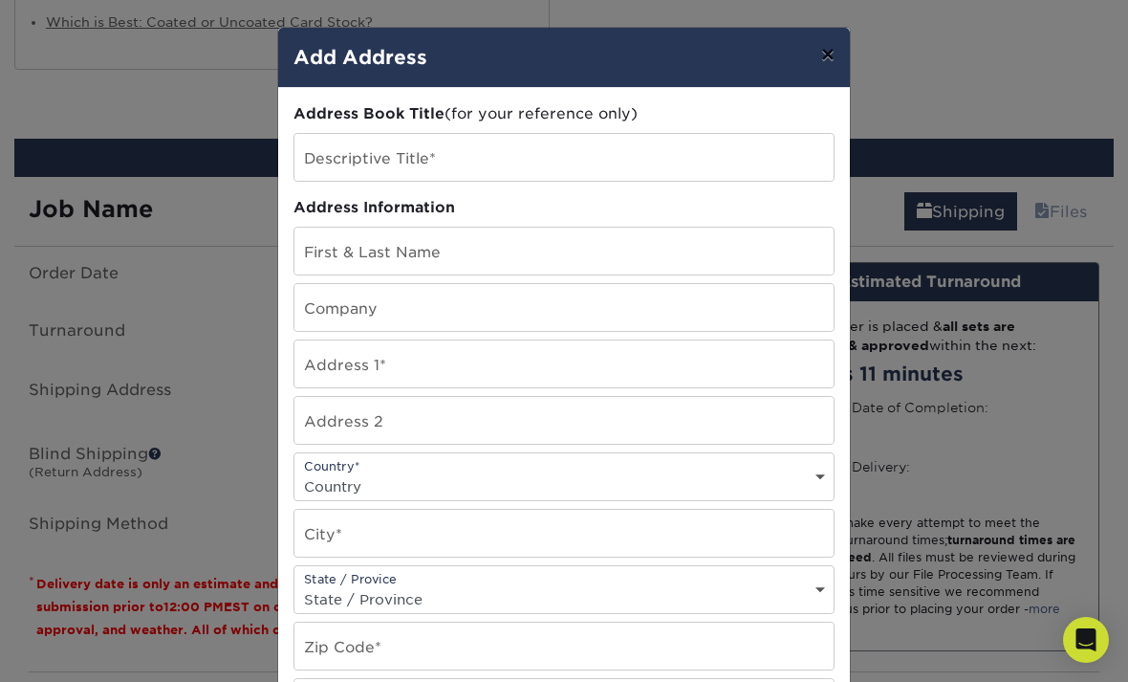
click at [823, 66] on button "×" at bounding box center [828, 55] width 44 height 54
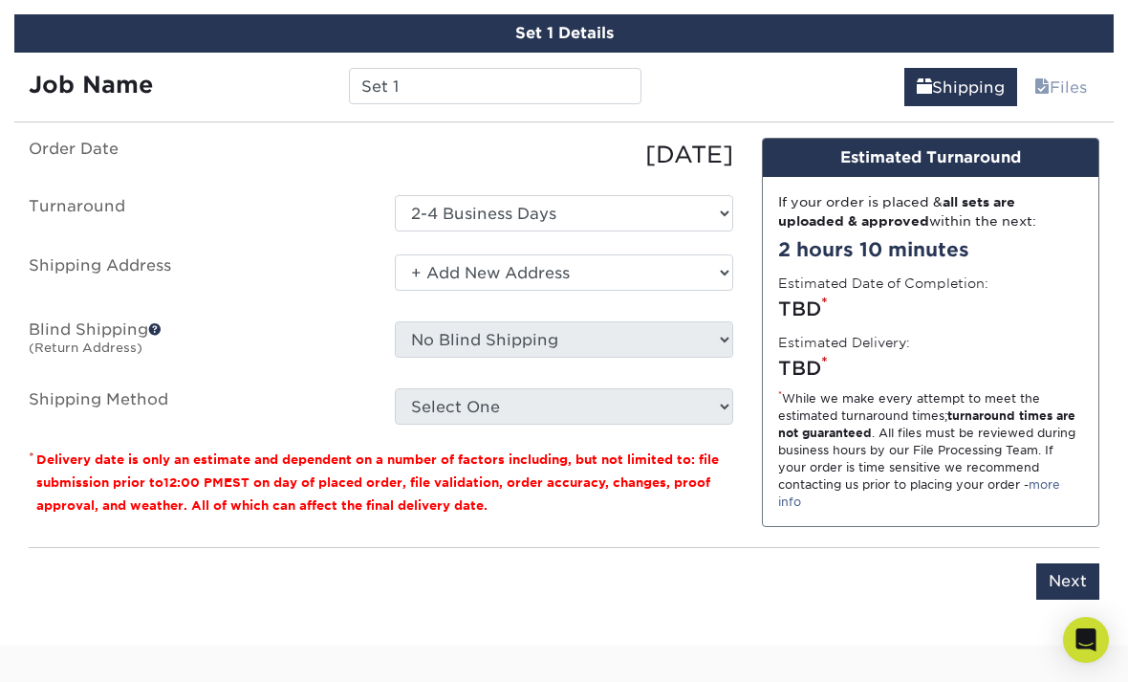
scroll to position [2287, 0]
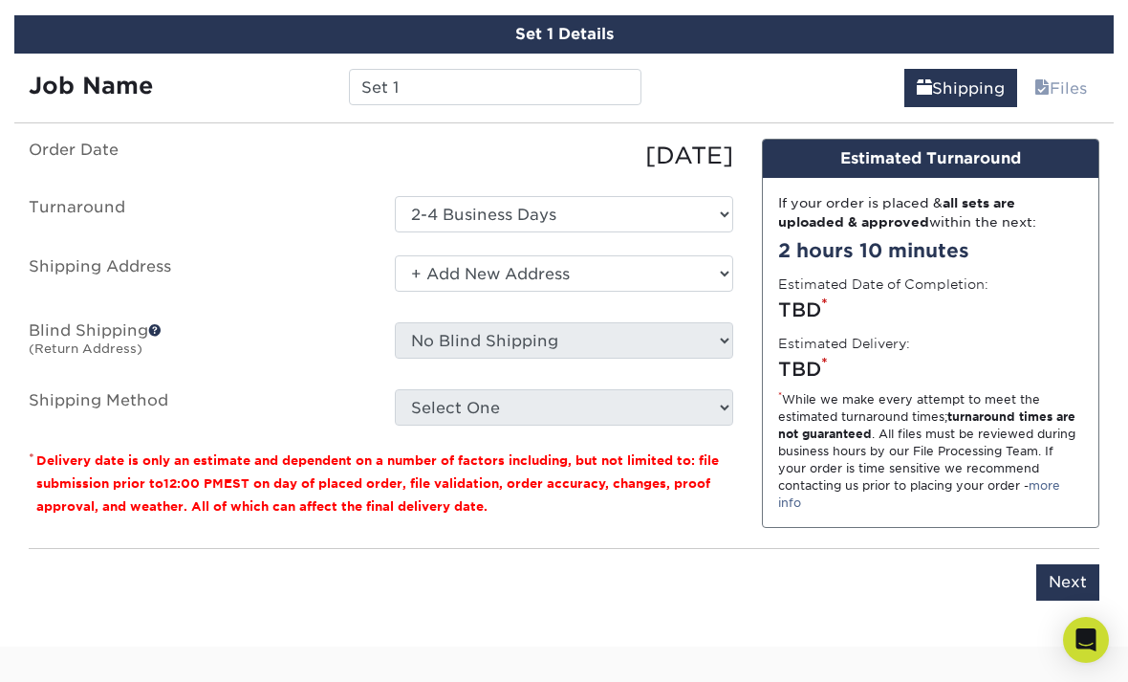
click at [722, 570] on div "Please enter job name and select desired turnaround time, shipping address and …" at bounding box center [564, 574] width 1071 height 53
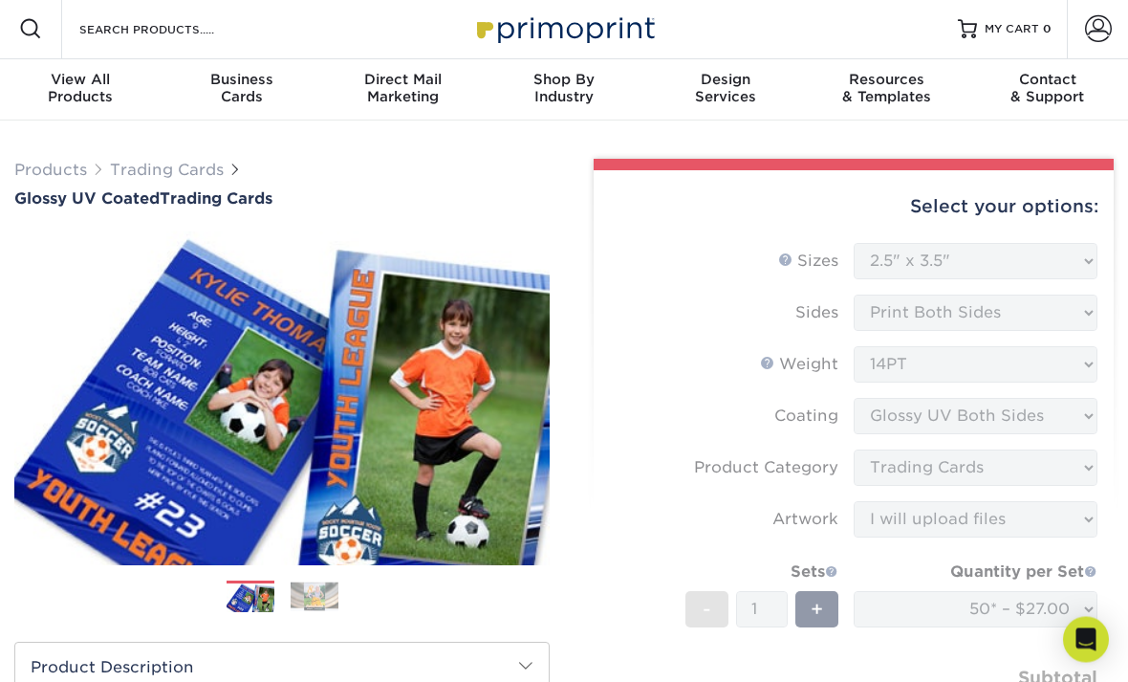
scroll to position [0, 0]
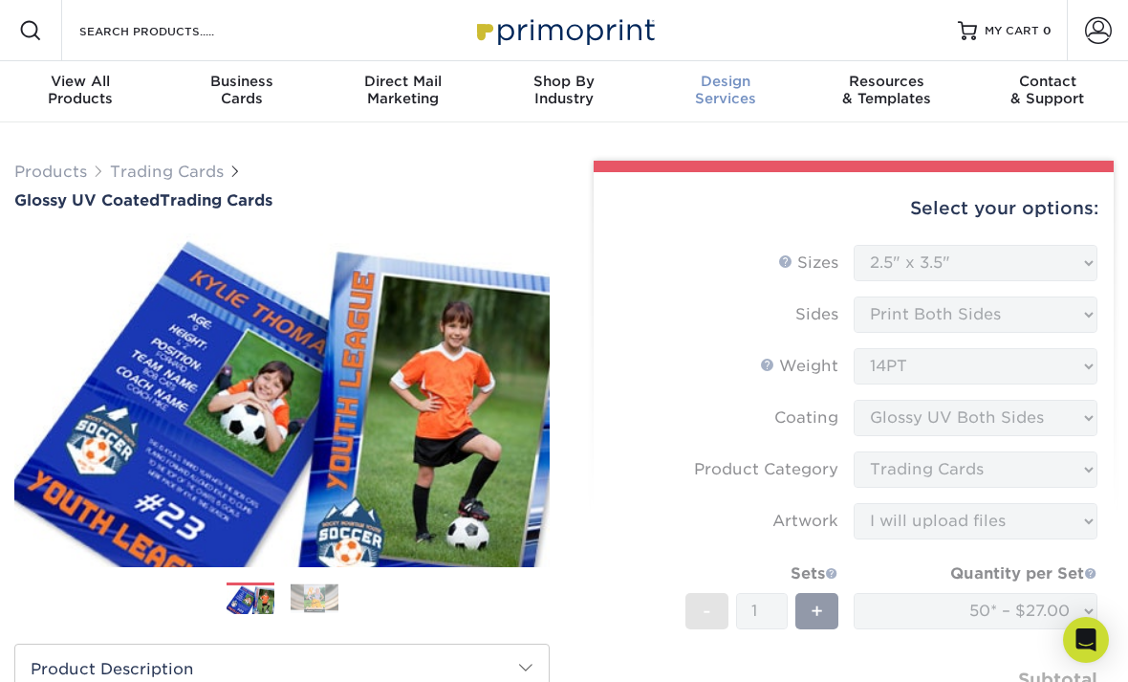
click at [735, 92] on div "Design Services" at bounding box center [726, 90] width 162 height 34
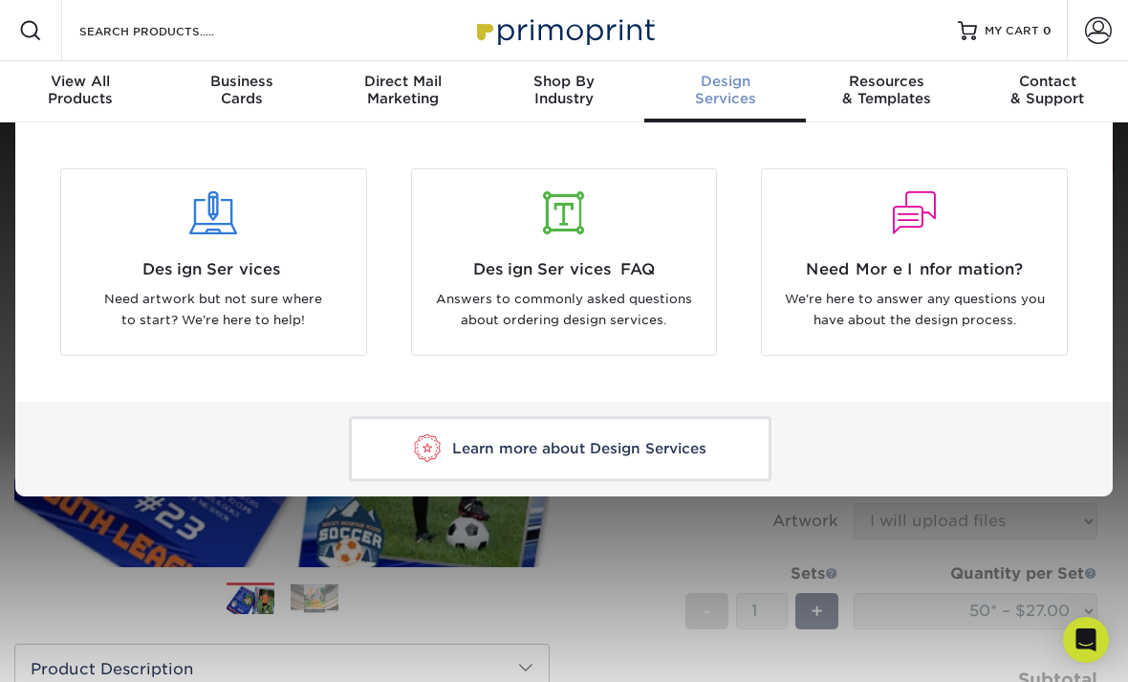
click at [679, 447] on span "Learn more about Design Services" at bounding box center [579, 448] width 254 height 17
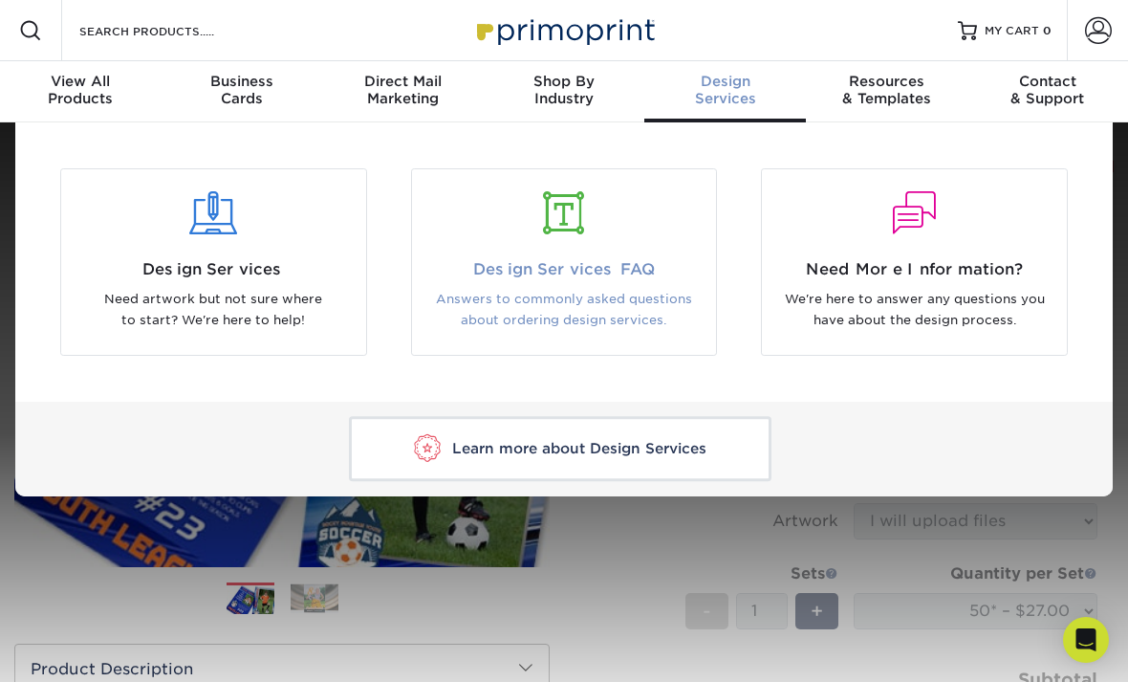
click at [608, 274] on span "Design Services FAQ" at bounding box center [565, 269] width 276 height 23
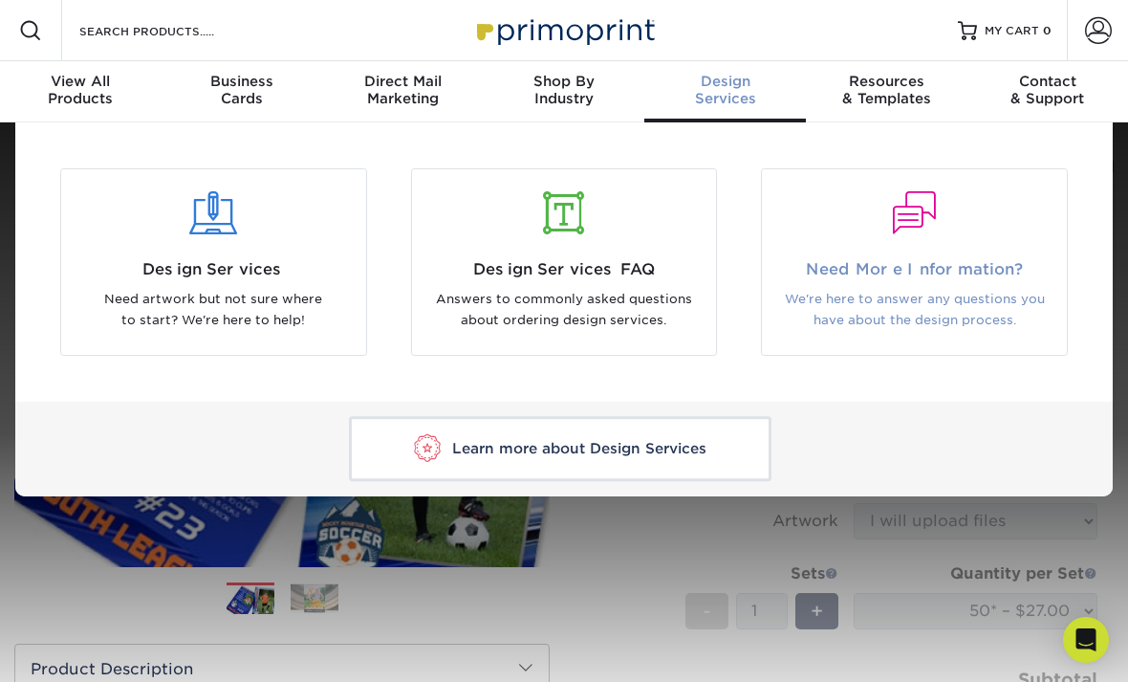
click at [905, 245] on div at bounding box center [914, 225] width 305 height 66
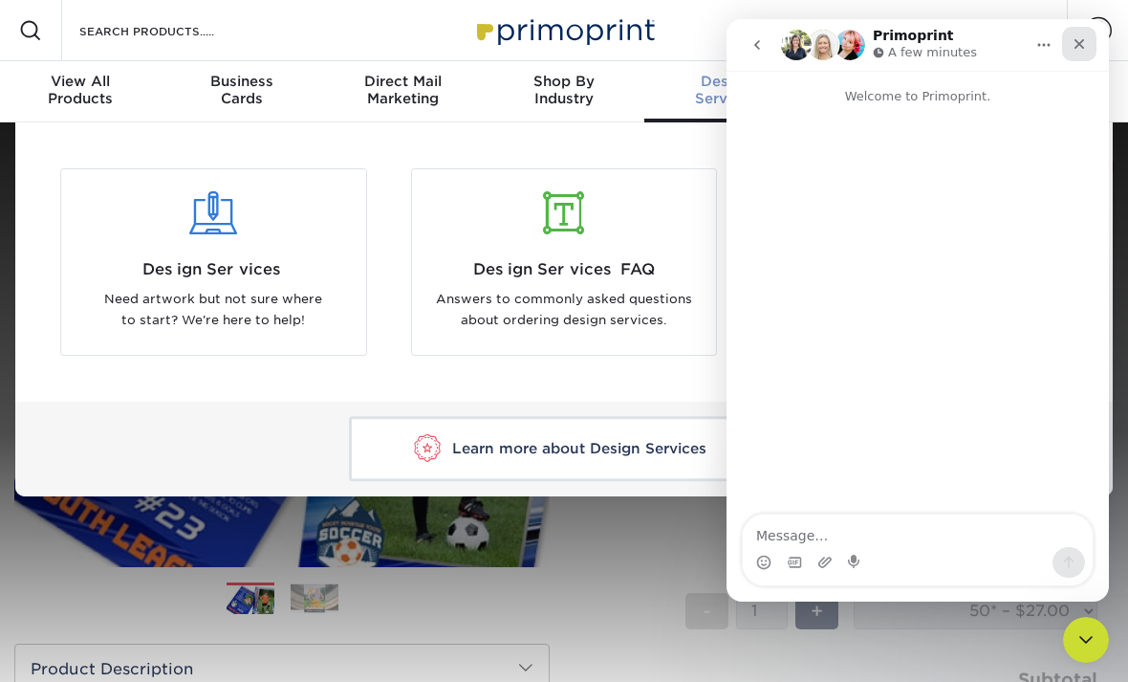
click at [1094, 35] on div "Close" at bounding box center [1079, 44] width 34 height 34
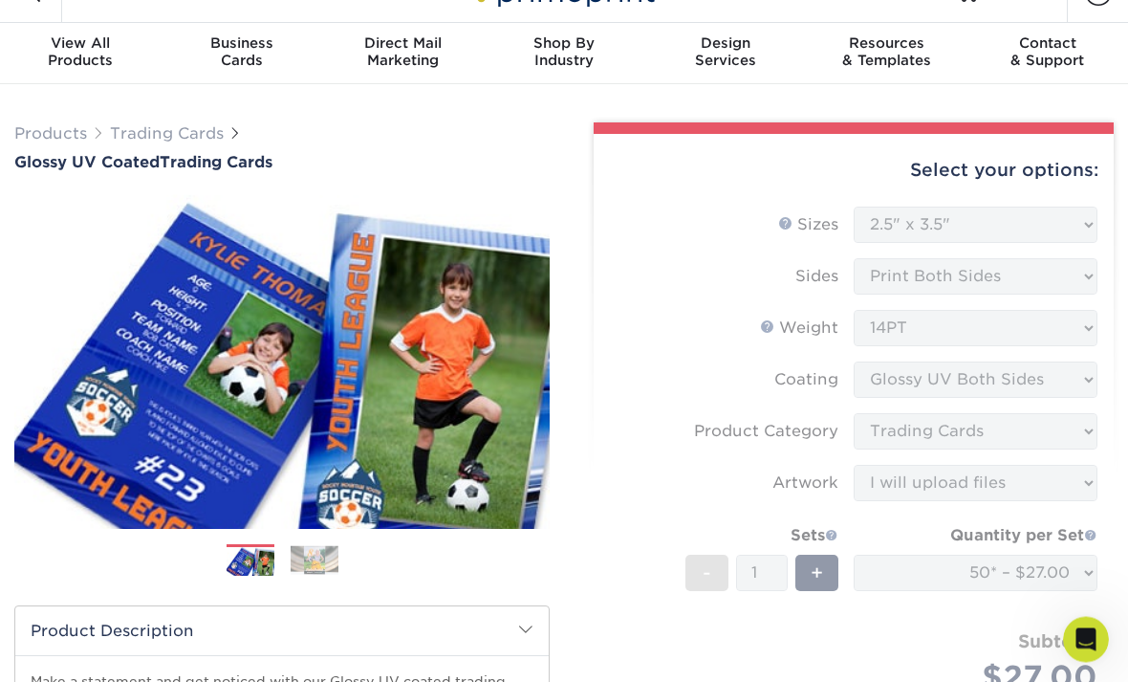
scroll to position [38, 0]
